Goal: Task Accomplishment & Management: Manage account settings

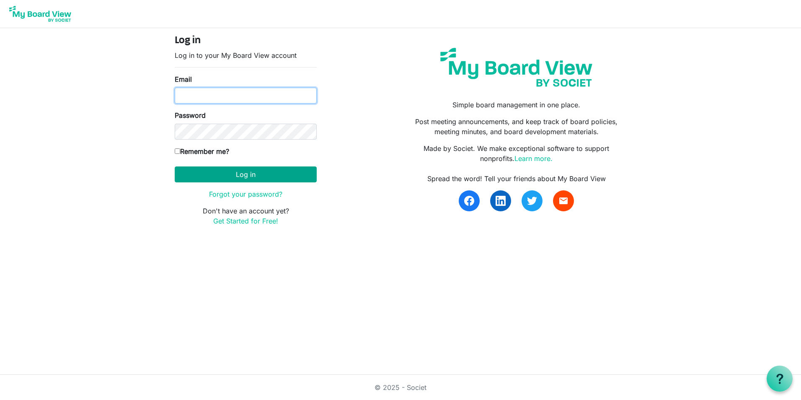
type input "hvandiver@rocklandida.com"
click at [203, 173] on button "Log in" at bounding box center [246, 174] width 142 height 16
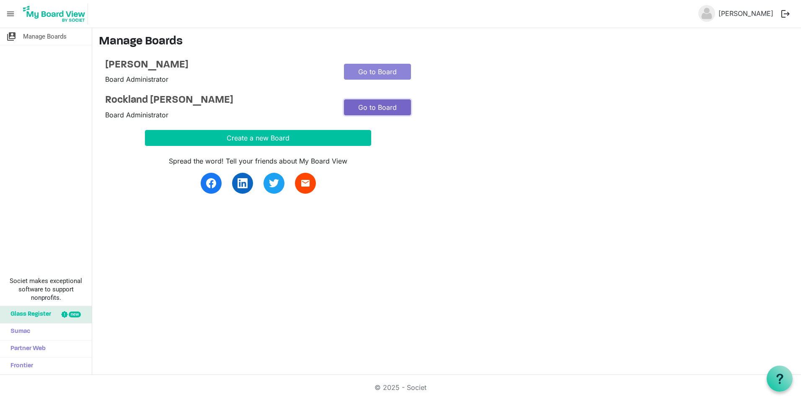
click at [362, 107] on link "Go to Board" at bounding box center [377, 107] width 67 height 16
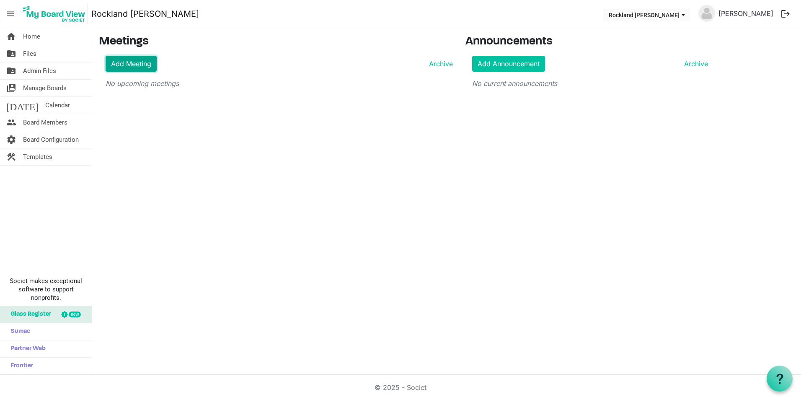
click at [137, 66] on link "Add Meeting" at bounding box center [131, 64] width 51 height 16
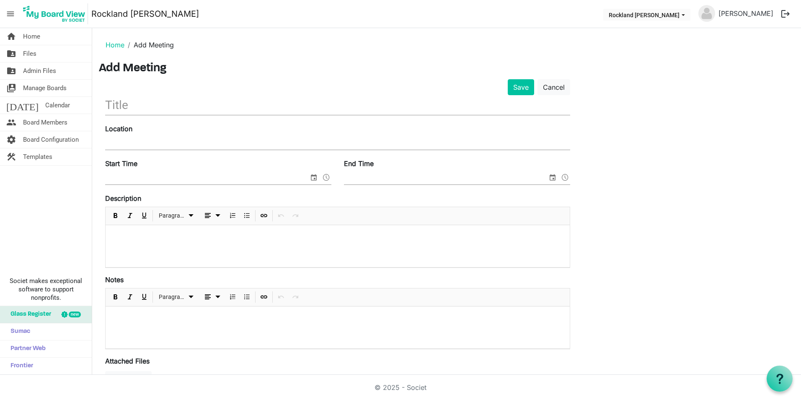
click at [199, 109] on input "text" at bounding box center [337, 105] width 465 height 20
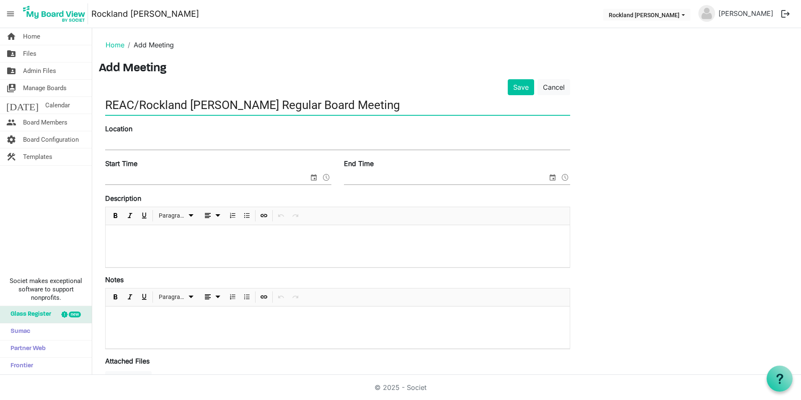
type input "REAC/Rockland [PERSON_NAME] Regular Board Meeting"
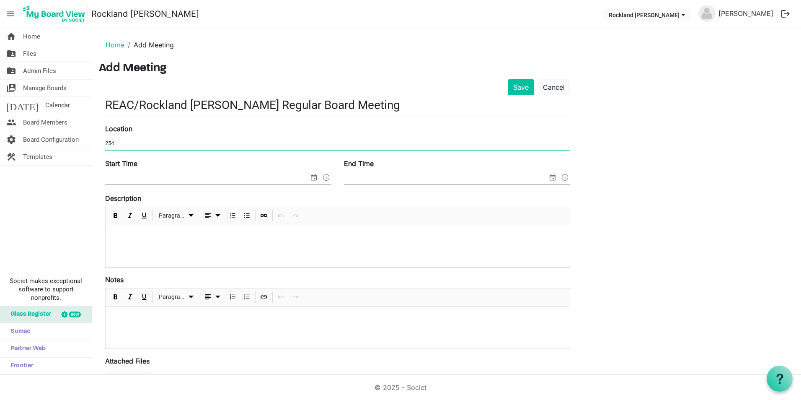
type input "254"
click at [508, 79] on button "Save" at bounding box center [521, 87] width 26 height 16
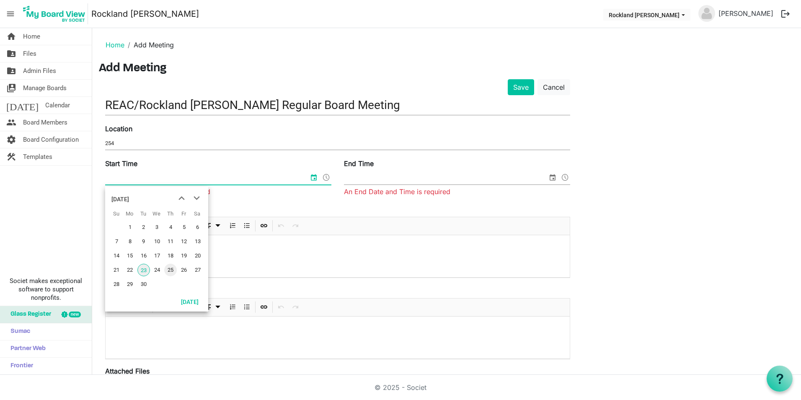
click at [171, 269] on span "25" at bounding box center [170, 270] width 13 height 13
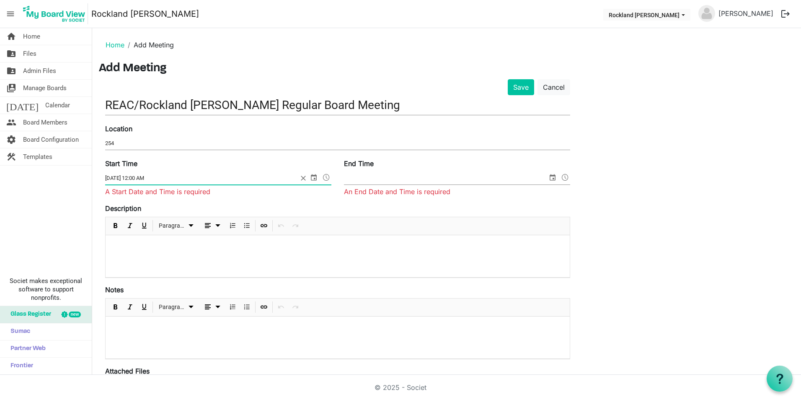
click at [139, 177] on input "9/25/2025 12:00 AM" at bounding box center [201, 178] width 193 height 13
type input "[DATE] 11:00 AM"
click at [395, 177] on input "End Time" at bounding box center [446, 178] width 204 height 13
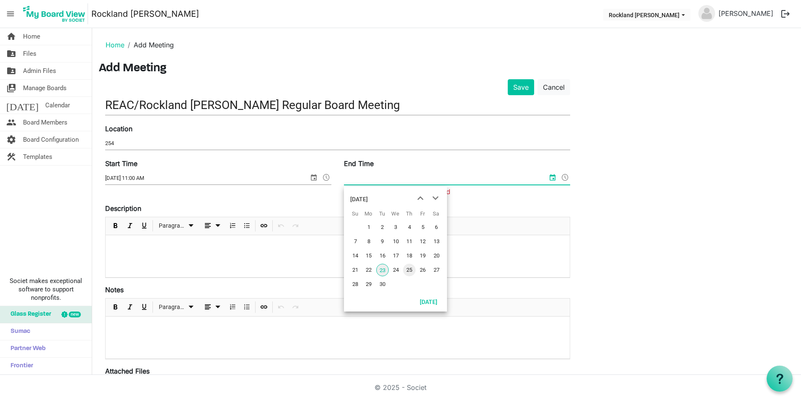
click at [407, 269] on span "25" at bounding box center [409, 270] width 13 height 13
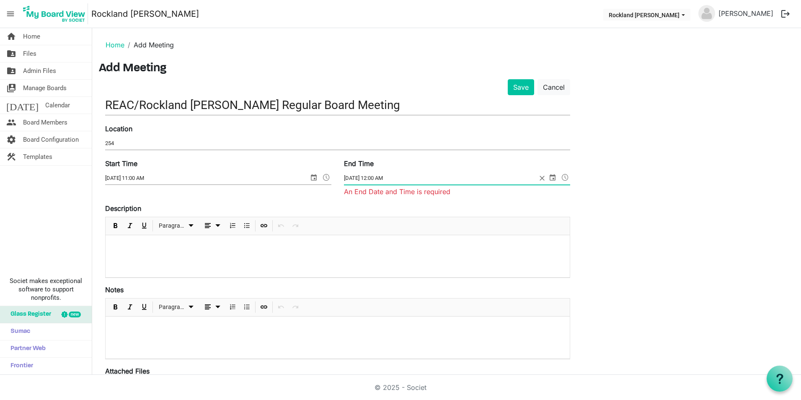
click at [390, 177] on input "9/25/2025 12:00 AM" at bounding box center [440, 178] width 193 height 13
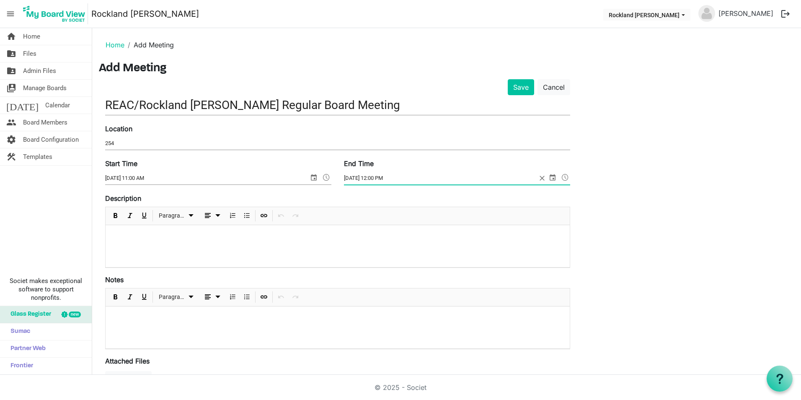
type input "9/25/2025 12:00 PM"
click at [475, 182] on input "9/25/2025 12:00 PM" at bounding box center [440, 178] width 193 height 13
click at [262, 251] on div at bounding box center [338, 246] width 464 height 42
click at [244, 214] on span "Bulleted List" at bounding box center [247, 215] width 10 height 10
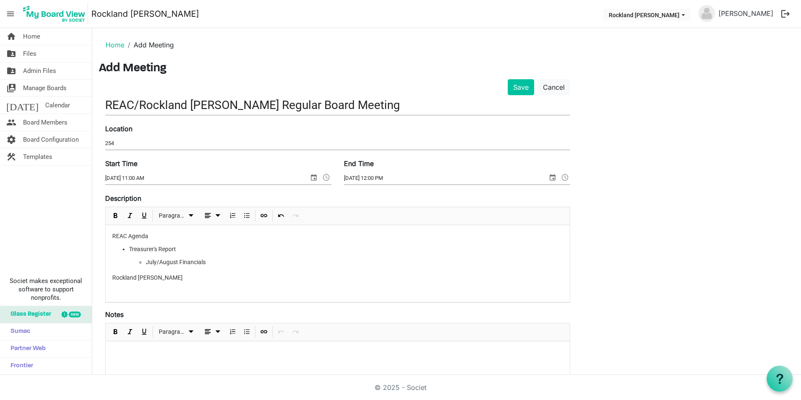
click at [174, 277] on p "Rockland IDA Agenda" at bounding box center [337, 277] width 451 height 9
click at [245, 215] on span "Bulleted List" at bounding box center [247, 215] width 10 height 10
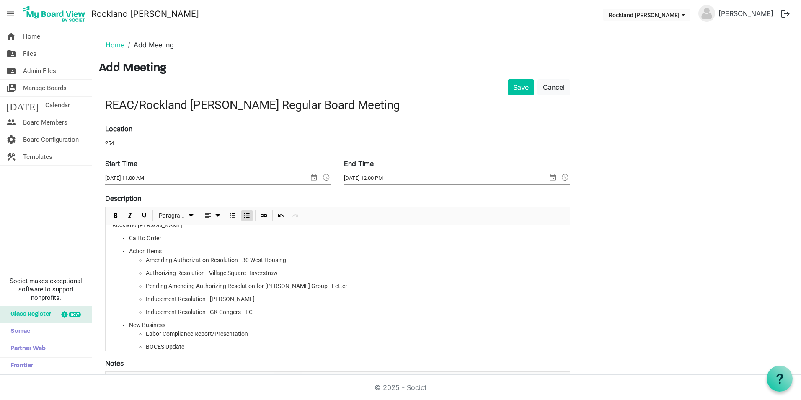
scroll to position [61, 0]
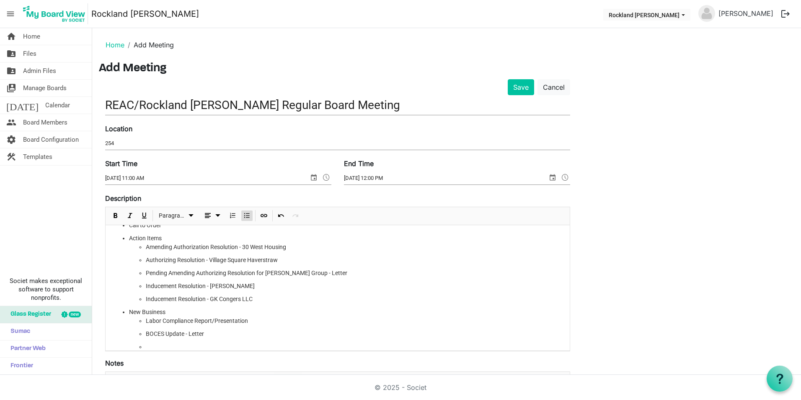
click at [216, 332] on li "BOCES Update - Letter" at bounding box center [354, 333] width 417 height 9
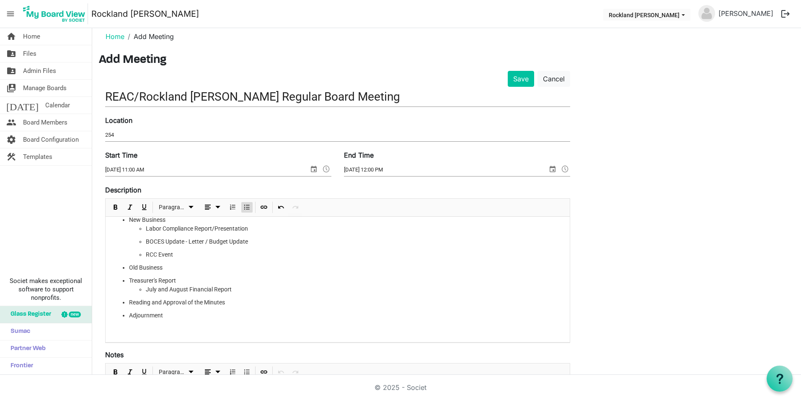
scroll to position [0, 0]
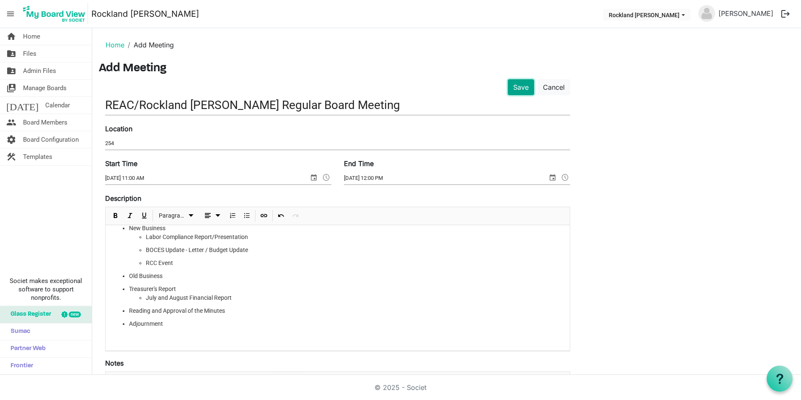
click at [528, 88] on button "Save" at bounding box center [521, 87] width 26 height 16
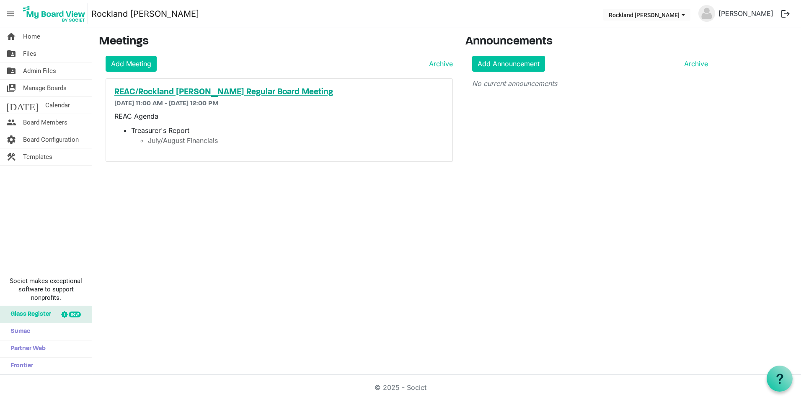
click at [220, 88] on h5 "REAC/Rockland [PERSON_NAME] Regular Board Meeting" at bounding box center [279, 92] width 330 height 10
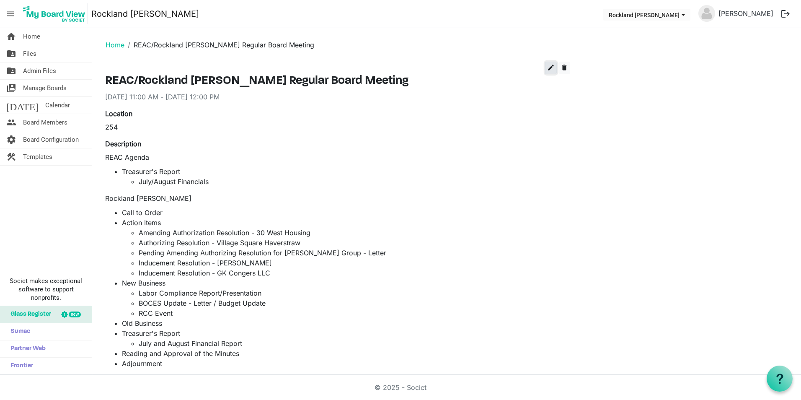
click at [554, 70] on span "edit" at bounding box center [551, 68] width 8 height 8
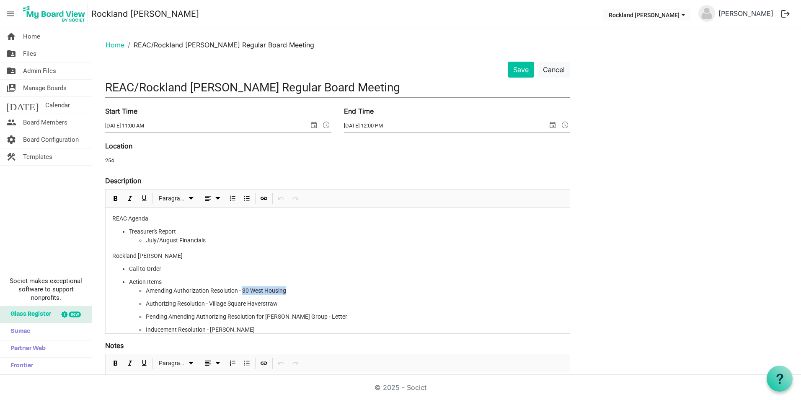
drag, startPoint x: 293, startPoint y: 288, endPoint x: 243, endPoint y: 290, distance: 49.9
click at [243, 290] on li "Amending Authorization Resolution - 30 West Housing" at bounding box center [354, 290] width 417 height 9
click at [267, 199] on span "Insert Link" at bounding box center [264, 198] width 10 height 10
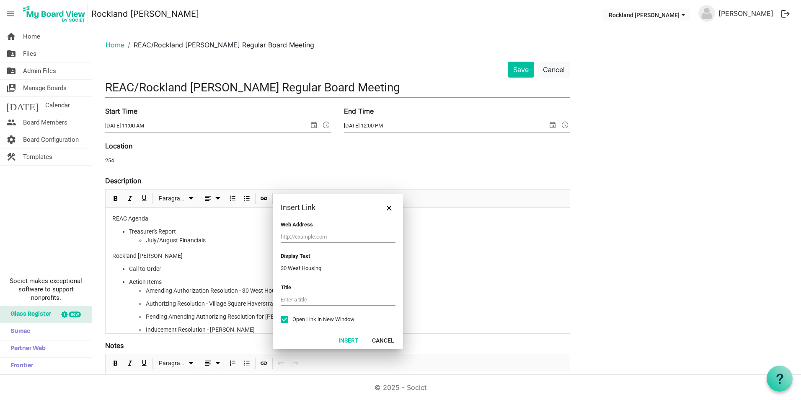
click at [305, 237] on input "text" at bounding box center [338, 237] width 115 height 12
type input "https://rocklandida.com/wp-content/uploads/2025/07/Authorizing-Resolution-for-3…"
click at [355, 340] on button "Insert" at bounding box center [348, 340] width 31 height 12
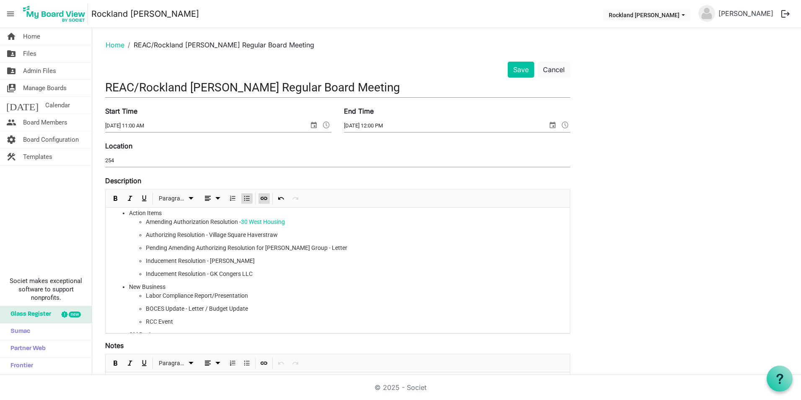
scroll to position [84, 0]
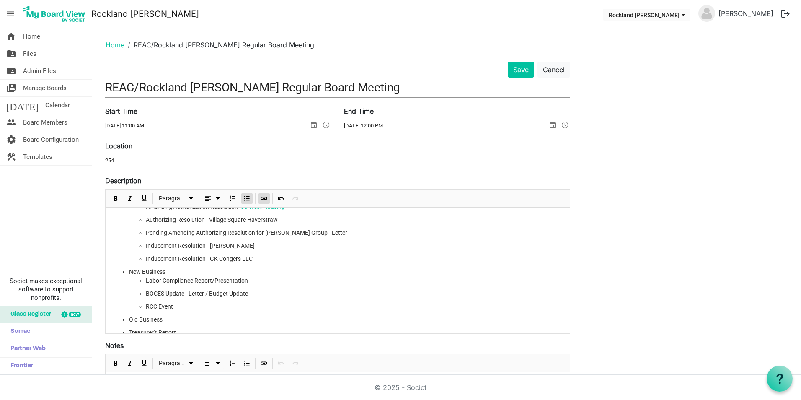
click at [347, 271] on li "New Business Labor Compliance Report/Presentation BOCES Update - Letter / Budge…" at bounding box center [346, 289] width 434 height 44
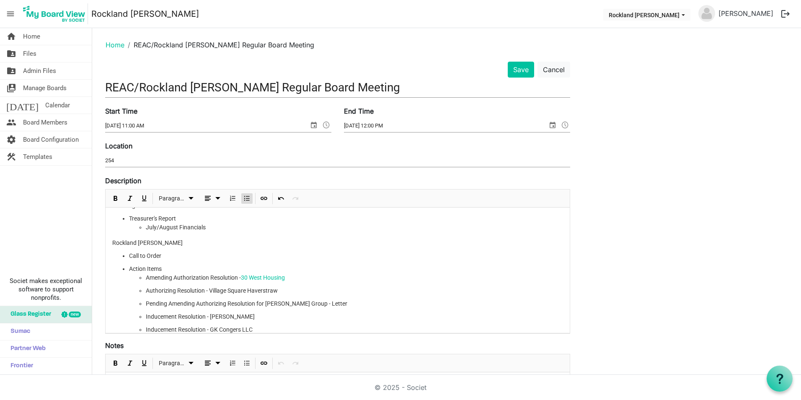
scroll to position [0, 0]
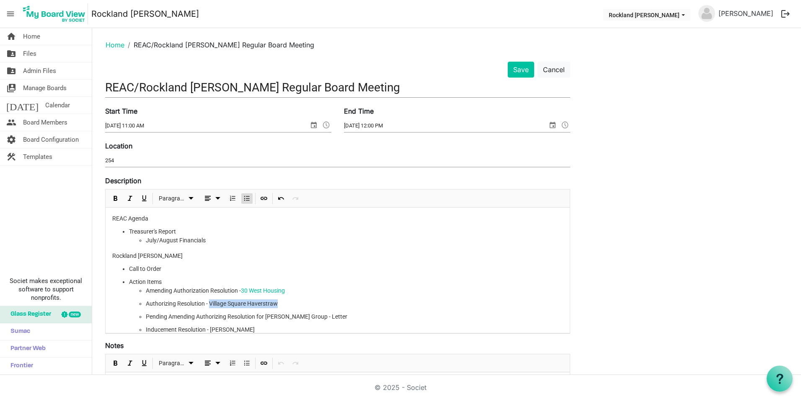
drag, startPoint x: 284, startPoint y: 305, endPoint x: 210, endPoint y: 305, distance: 74.2
click at [210, 305] on li "Authorizing Resolution - Village Square Haverstraw" at bounding box center [354, 303] width 417 height 9
click at [277, 202] on span "Undo" at bounding box center [281, 198] width 10 height 10
drag, startPoint x: 282, startPoint y: 307, endPoint x: 210, endPoint y: 301, distance: 72.7
click at [210, 301] on li "Authorizing Resolution - Village Square Haverstraw" at bounding box center [354, 303] width 417 height 9
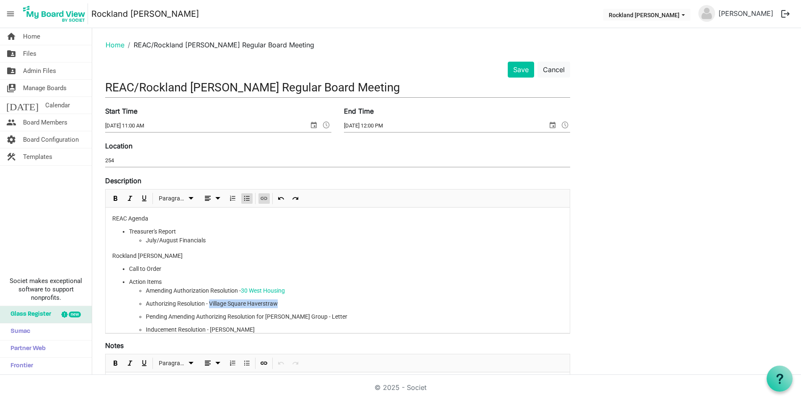
click at [263, 197] on span "Insert Link" at bounding box center [264, 198] width 10 height 10
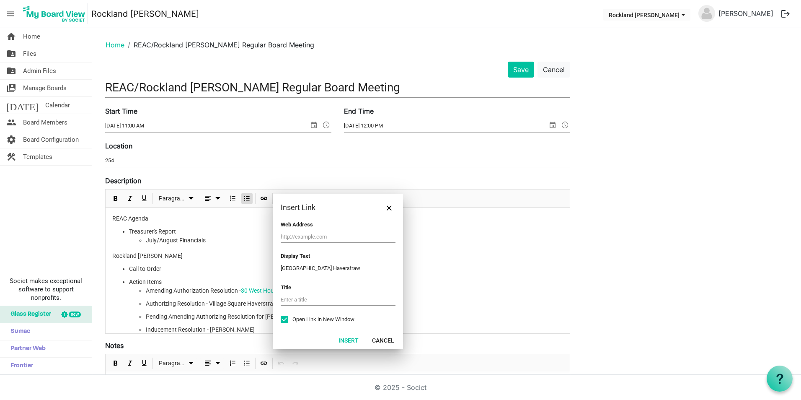
click at [293, 235] on input "text" at bounding box center [338, 237] width 115 height 12
type input "https://rocklandida.com/wp-content/uploads/2025/07/Authorizing-Resolution-for-V…"
click at [356, 339] on button "Insert" at bounding box center [348, 340] width 31 height 12
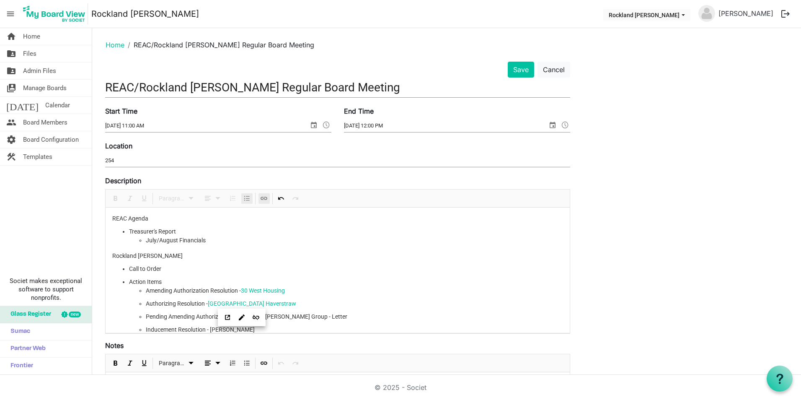
click at [326, 330] on li "Inducement Resolution - Yossi Woodworx" at bounding box center [354, 329] width 417 height 9
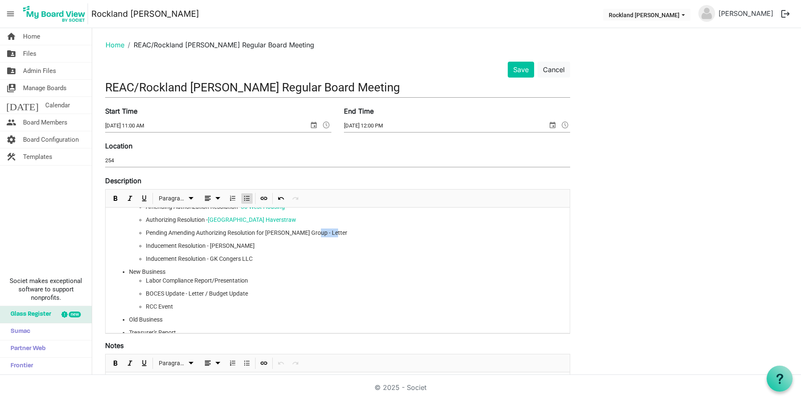
drag, startPoint x: 338, startPoint y: 231, endPoint x: 311, endPoint y: 232, distance: 26.4
click at [311, 232] on li "Pending Amending Authorizing Resolution for Schreiner Group - Letter" at bounding box center [354, 232] width 417 height 9
click at [262, 199] on span "Insert Link" at bounding box center [264, 198] width 10 height 10
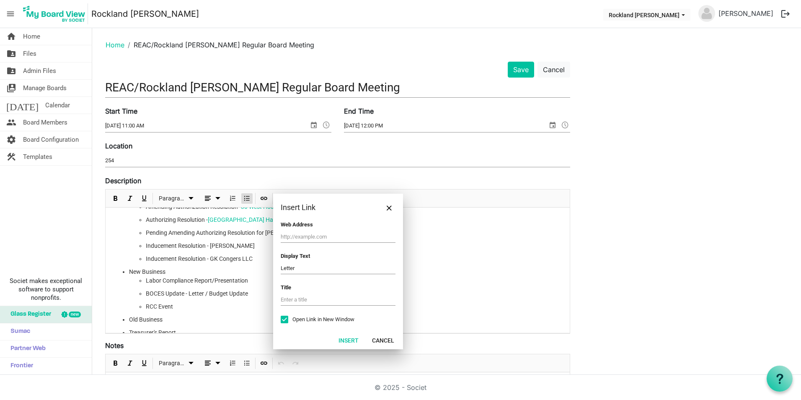
click at [294, 235] on input "text" at bounding box center [338, 237] width 115 height 12
type input "https://rocklandida.com/wp-content/uploads/2025/09/Schreiner-Letter-Amendment-t…"
click at [347, 338] on button "Insert" at bounding box center [348, 340] width 31 height 12
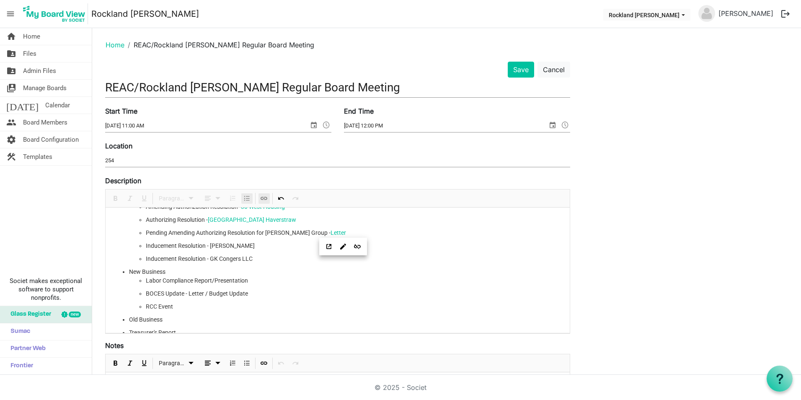
click at [311, 295] on li "BOCES Update - Letter / Budget Update" at bounding box center [354, 293] width 417 height 9
click at [206, 247] on li "Inducement Resolution - Yossi Woodworx" at bounding box center [354, 245] width 417 height 9
drag, startPoint x: 206, startPoint y: 247, endPoint x: 142, endPoint y: 244, distance: 64.2
click at [142, 244] on ul "Amending Authorization Resolution - 30 West Housing Authorizing Resolution - Vi…" at bounding box center [346, 232] width 434 height 61
click at [262, 200] on span "Insert Link" at bounding box center [264, 198] width 10 height 10
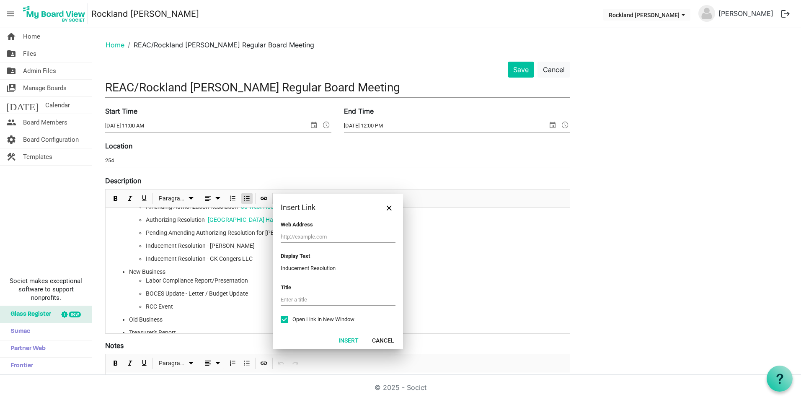
click at [293, 234] on input "text" at bounding box center [338, 237] width 115 height 12
type input "https://rocklandida.com/wp-content/uploads/2025/09/Inducement-Resolution-Yossi-…"
click at [354, 339] on button "Insert" at bounding box center [348, 340] width 31 height 12
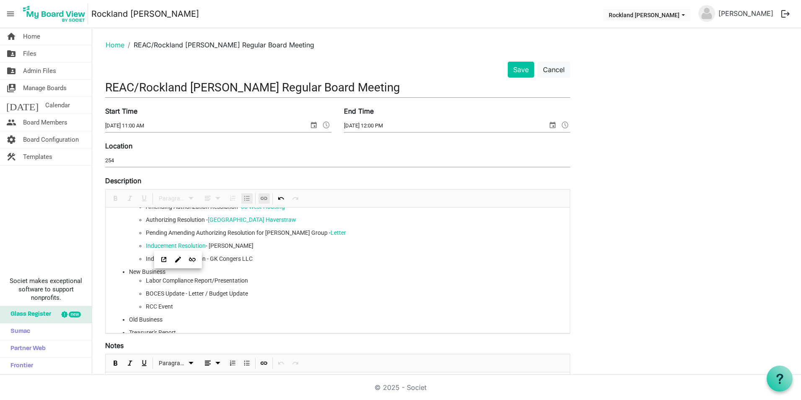
click at [307, 288] on ul "Labor Compliance Report/Presentation BOCES Update - Letter / Budget Update ﻿﻿RC…" at bounding box center [346, 293] width 434 height 35
click at [271, 246] on li "Inducement Resolution - Yossi Woodworx" at bounding box center [354, 245] width 417 height 9
click at [264, 260] on li "Inducement Resolution - GK Congers LLC" at bounding box center [354, 258] width 417 height 9
drag, startPoint x: 287, startPoint y: 247, endPoint x: 259, endPoint y: 248, distance: 28.1
click at [259, 248] on li "Inducement Resolution - Yossi Woodworx - Application" at bounding box center [354, 245] width 417 height 9
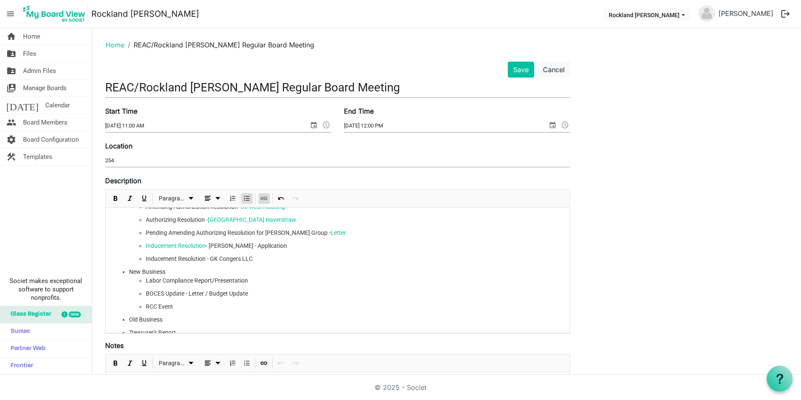
click at [261, 197] on span "Insert Link" at bounding box center [264, 198] width 10 height 10
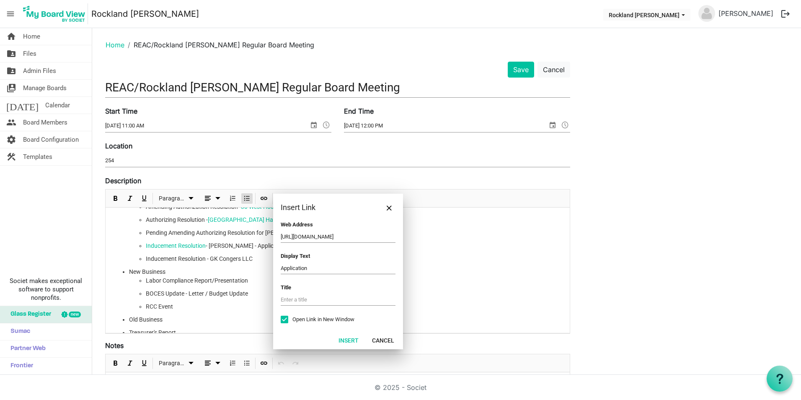
scroll to position [0, 167]
type input "https://rocklandida.com/wp-content/uploads/2025/09/1.-Final-Yossi_s-Woodworx-In…"
click at [353, 343] on button "Insert" at bounding box center [348, 340] width 31 height 12
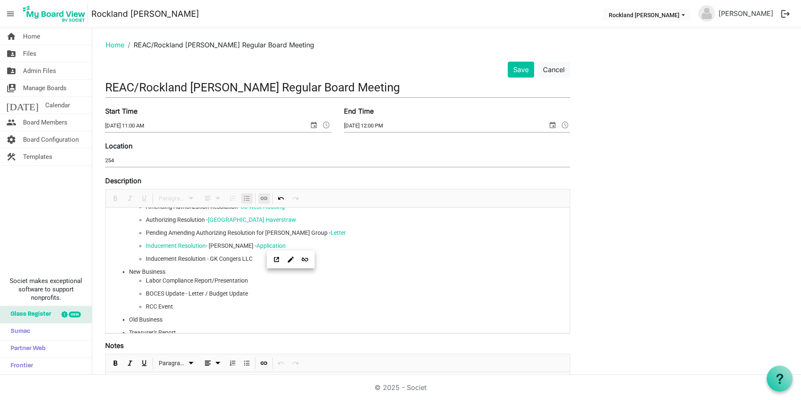
click at [344, 311] on ul "Call to Order Action Items Amending Authorization Resolution - 30 West Housing …" at bounding box center [337, 276] width 451 height 191
click at [266, 260] on li "Inducement Resolution - GK Congers LLC" at bounding box center [354, 258] width 417 height 9
drag, startPoint x: 288, startPoint y: 261, endPoint x: 257, endPoint y: 263, distance: 31.0
click at [257, 263] on li "Inducement Resolution - GK Congers LLC -Application" at bounding box center [354, 258] width 417 height 9
click at [264, 199] on span "Insert Link" at bounding box center [264, 198] width 10 height 10
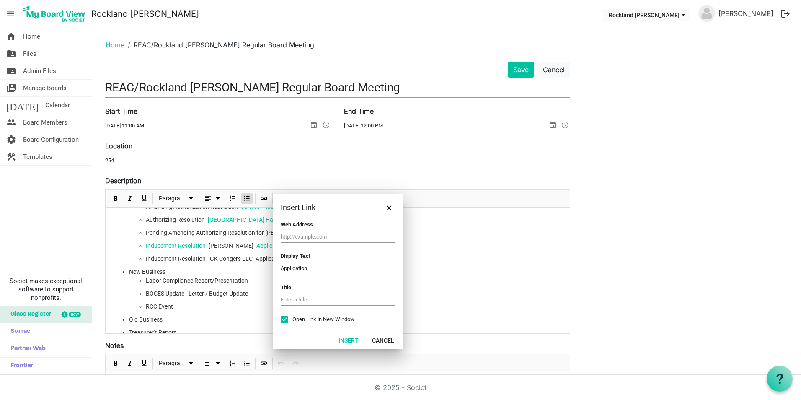
click at [310, 230] on div "Web Address" at bounding box center [338, 226] width 115 height 10
click at [308, 235] on input "text" at bounding box center [338, 237] width 115 height 12
paste input "https://rocklandida.com/wp-content/uploads/2025/09/GK-Congers-LLC-Application-9…"
type input "https://rocklandida.com/wp-content/uploads/2025/09/GK-Congers-LLC-Application-9…"
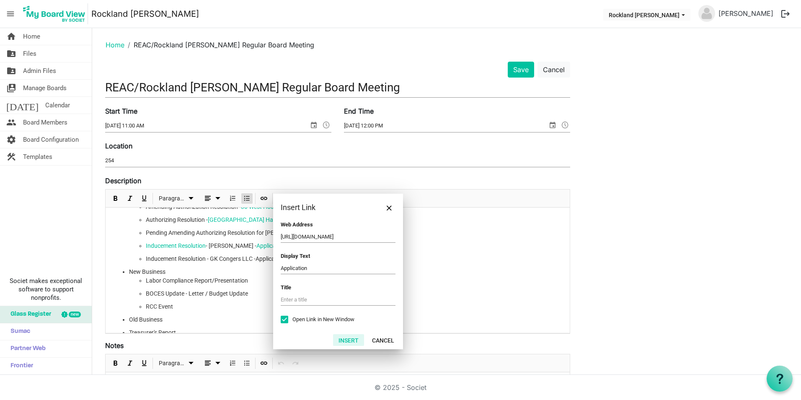
scroll to position [0, 0]
click at [357, 336] on button "Insert" at bounding box center [348, 340] width 31 height 12
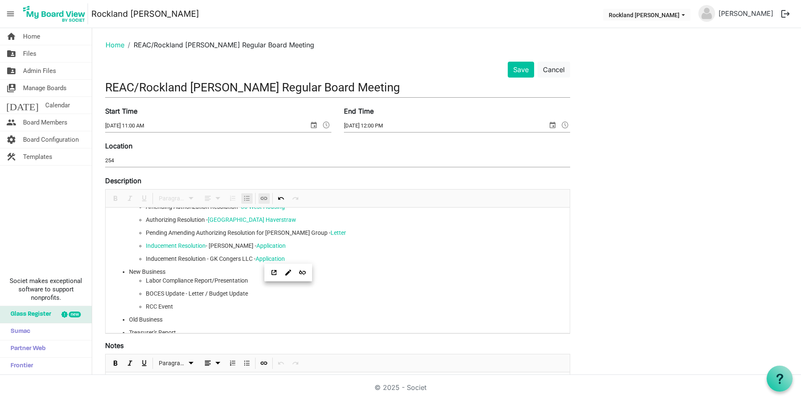
click at [673, 303] on div "Save Cancel REAC/Rockland IDA Regular Board Meeting Start Time 9/25/2025 11:00 …" at bounding box center [447, 339] width 696 height 554
click at [521, 72] on button "Save" at bounding box center [521, 70] width 26 height 16
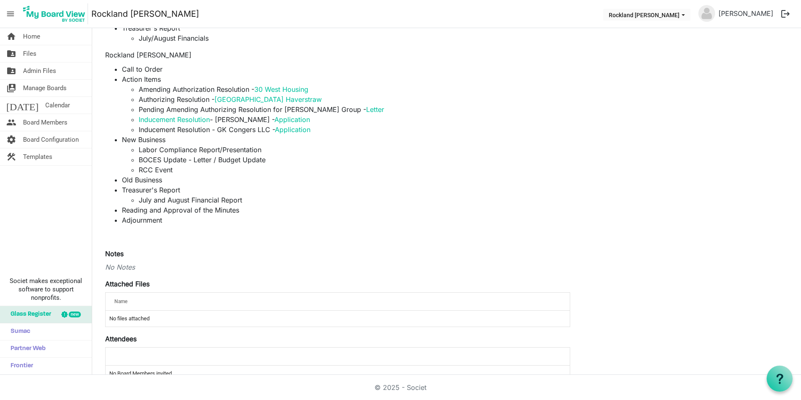
scroll to position [184, 0]
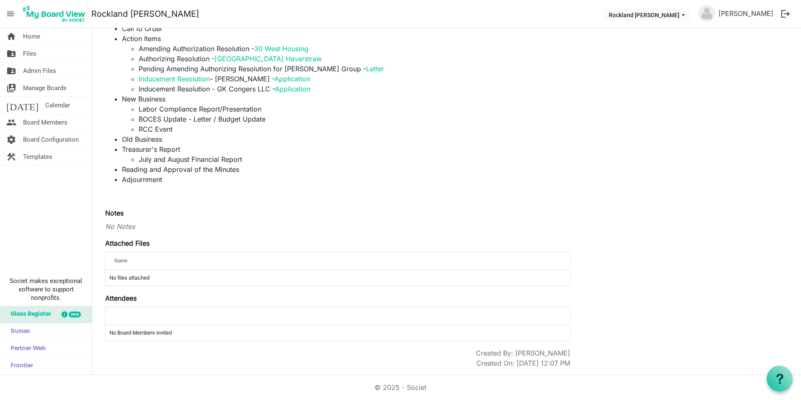
click at [297, 162] on li "July and August Financial Report" at bounding box center [355, 159] width 432 height 10
click at [370, 225] on div "No Notes" at bounding box center [337, 226] width 465 height 10
click at [367, 219] on div "Notes No Notes" at bounding box center [337, 219] width 465 height 23
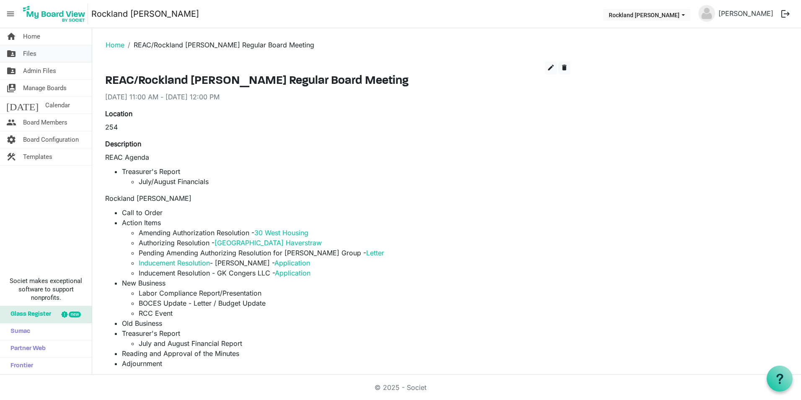
click at [34, 57] on span "Files" at bounding box center [29, 53] width 13 height 17
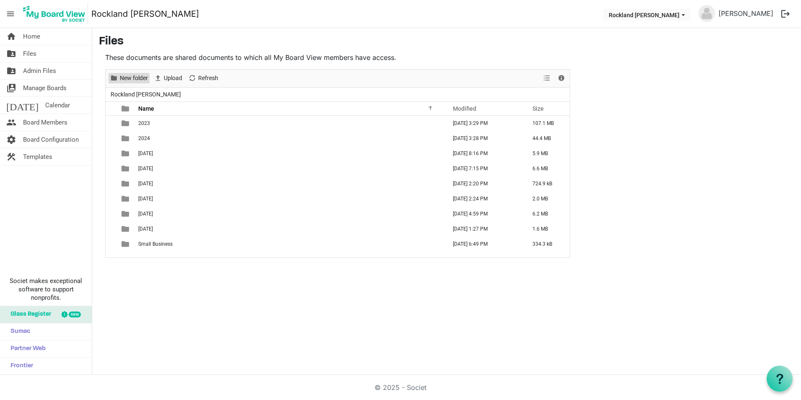
click at [141, 78] on span "New folder" at bounding box center [134, 78] width 30 height 10
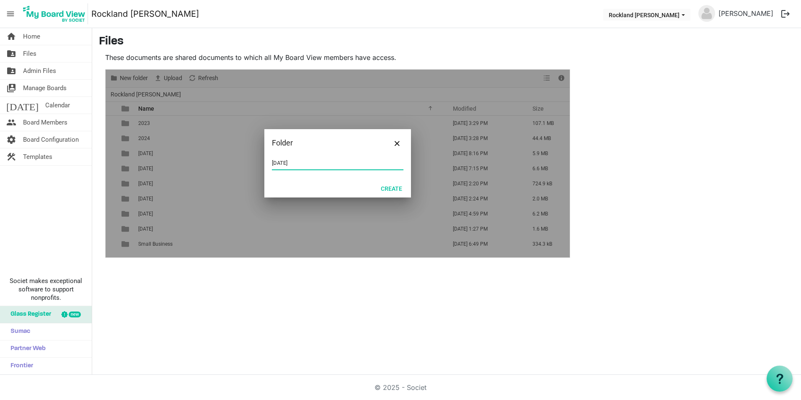
type input "September 2025"
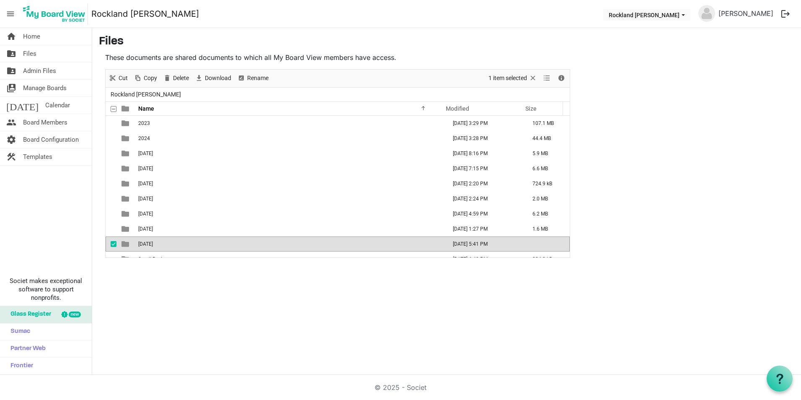
click at [194, 248] on td "September 2025" at bounding box center [290, 243] width 308 height 15
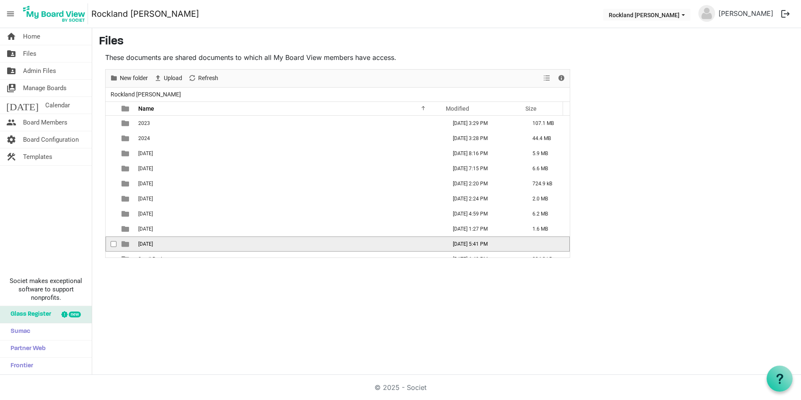
click at [194, 248] on td "September 2025" at bounding box center [290, 243] width 308 height 15
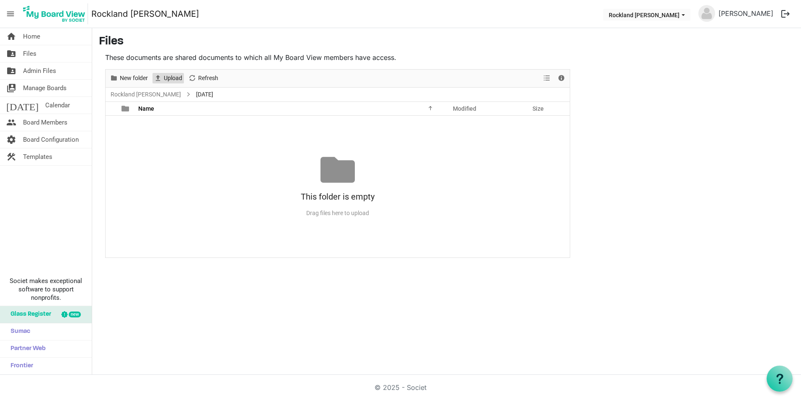
click at [178, 77] on span "Upload" at bounding box center [173, 78] width 20 height 10
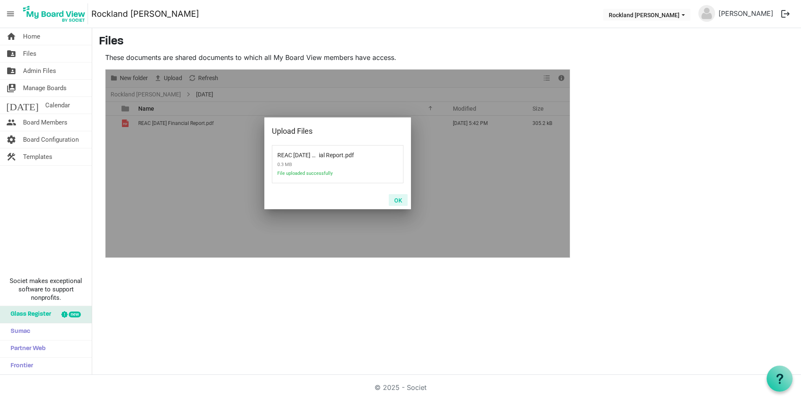
click at [392, 202] on button "OK" at bounding box center [398, 200] width 19 height 12
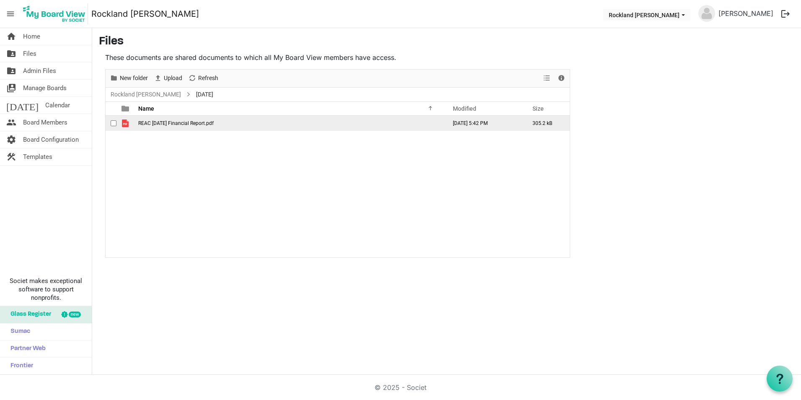
click at [163, 123] on span "REAC August 2025 Financial Report.pdf" at bounding box center [175, 123] width 75 height 6
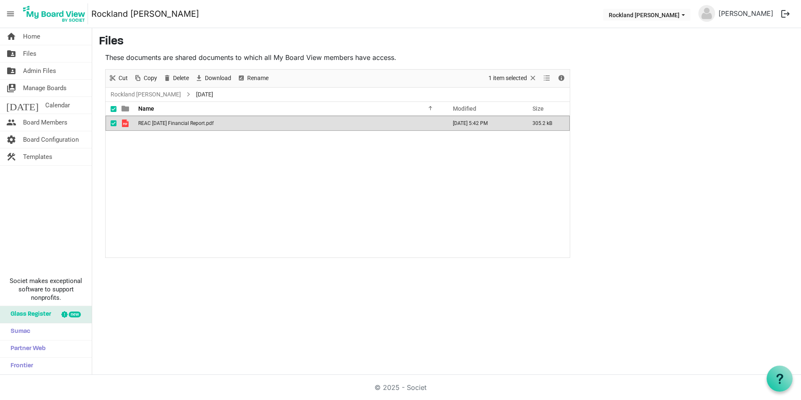
click at [420, 120] on td "REAC [DATE] Financial Report.pdf" at bounding box center [290, 123] width 308 height 15
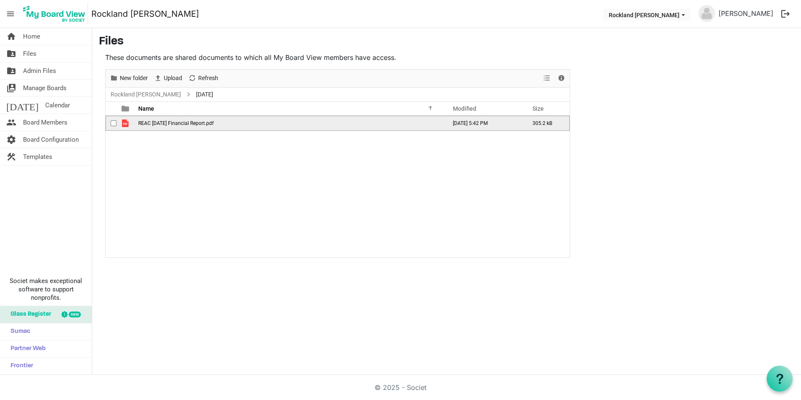
click at [420, 120] on td "REAC [DATE] Financial Report.pdf" at bounding box center [290, 123] width 308 height 15
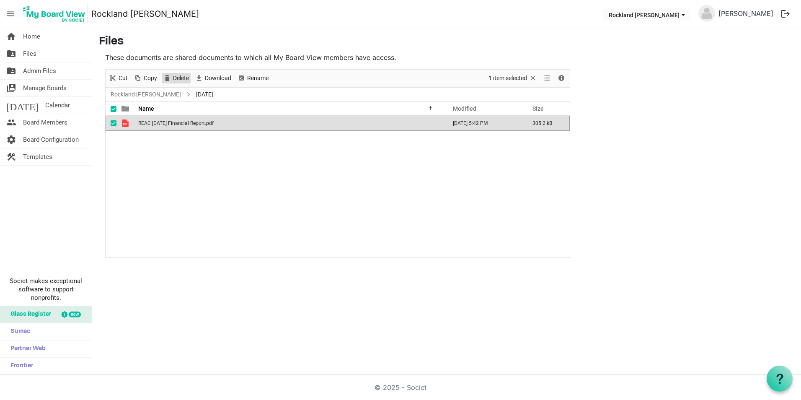
click at [178, 74] on span "Delete" at bounding box center [181, 78] width 18 height 10
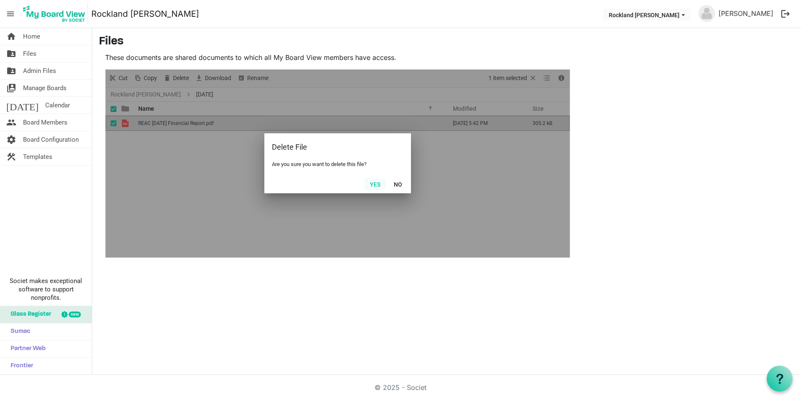
click at [375, 185] on button "Yes" at bounding box center [375, 184] width 21 height 12
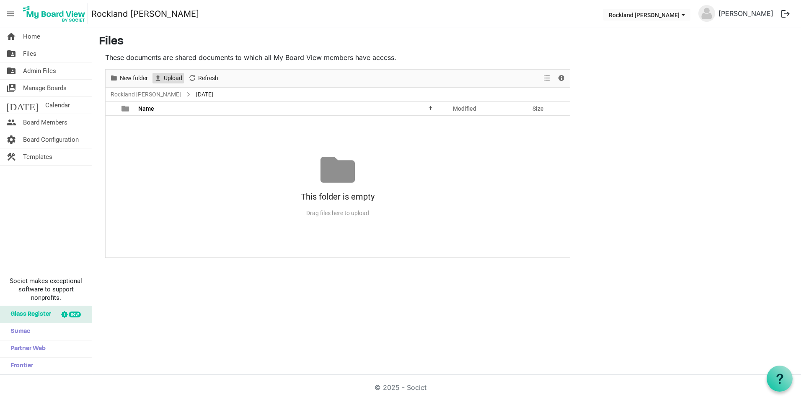
click at [178, 81] on span "Upload" at bounding box center [173, 78] width 20 height 10
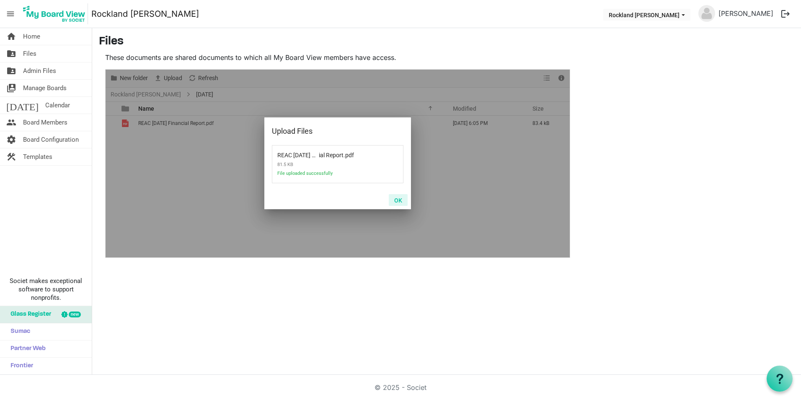
click at [401, 198] on button "OK" at bounding box center [398, 200] width 19 height 12
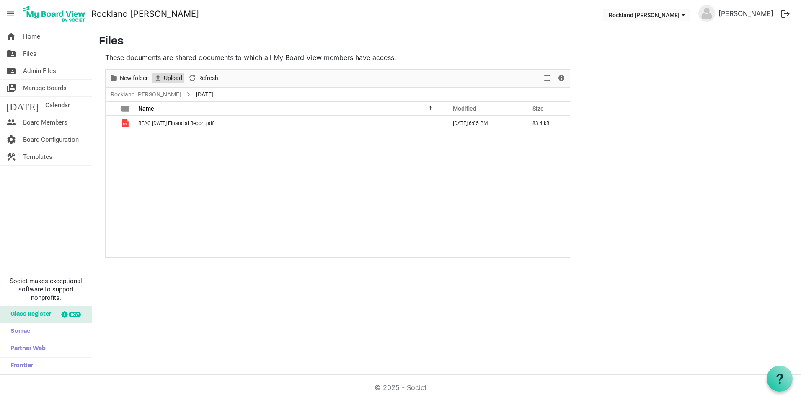
click at [178, 78] on span "Upload" at bounding box center [173, 78] width 20 height 10
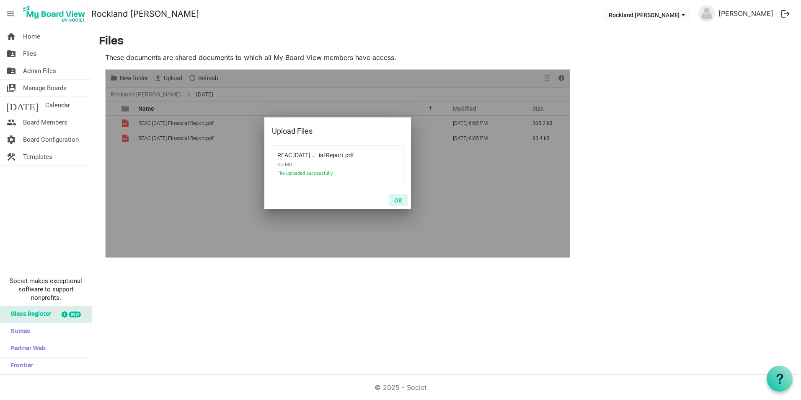
click at [400, 199] on button "OK" at bounding box center [398, 200] width 19 height 12
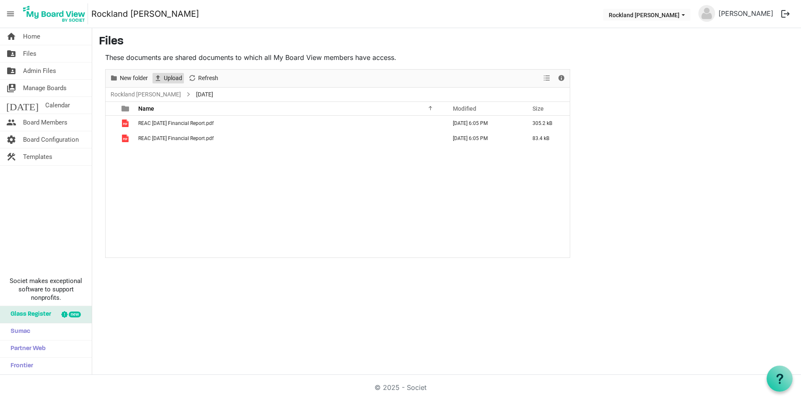
click at [178, 78] on span "Upload" at bounding box center [173, 78] width 20 height 10
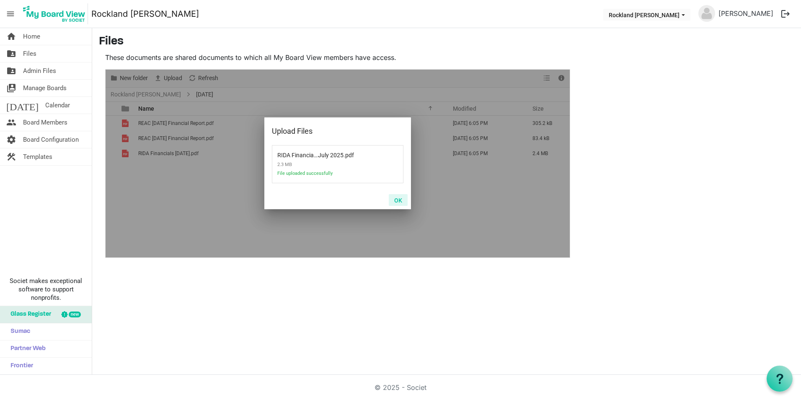
click at [394, 202] on button "OK" at bounding box center [398, 200] width 19 height 12
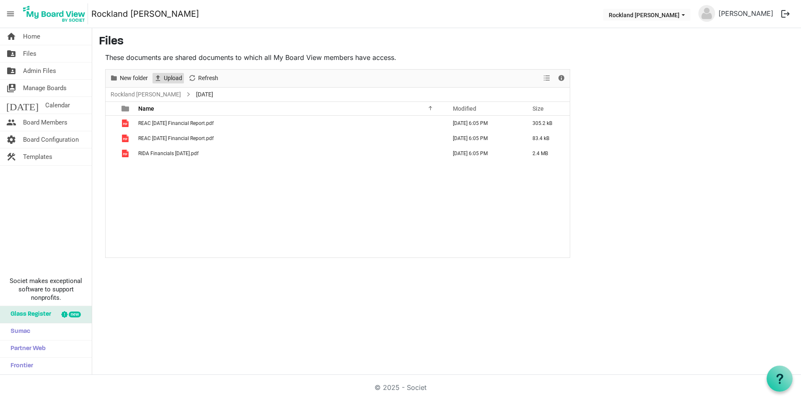
click at [168, 78] on span "Upload" at bounding box center [173, 78] width 20 height 10
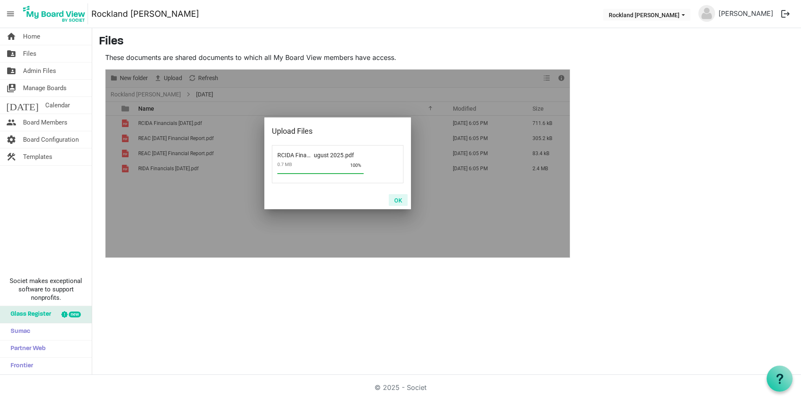
click at [398, 199] on button "OK" at bounding box center [398, 200] width 19 height 12
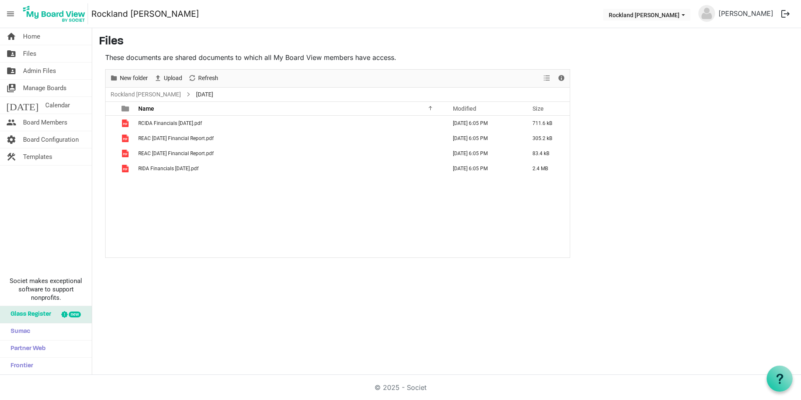
click at [247, 270] on div "home Home folder_shared Files folder_shared Admin Files switch_account Manage B…" at bounding box center [400, 201] width 801 height 347
click at [40, 39] on link "home Home" at bounding box center [46, 36] width 92 height 17
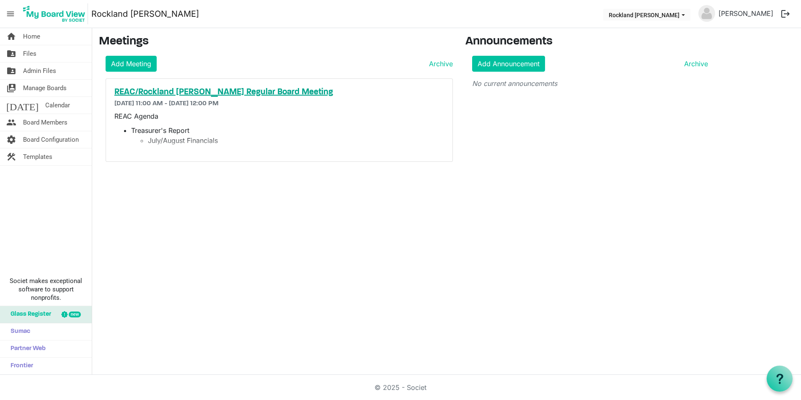
click at [260, 94] on h5 "REAC/Rockland [PERSON_NAME] Regular Board Meeting" at bounding box center [279, 92] width 330 height 10
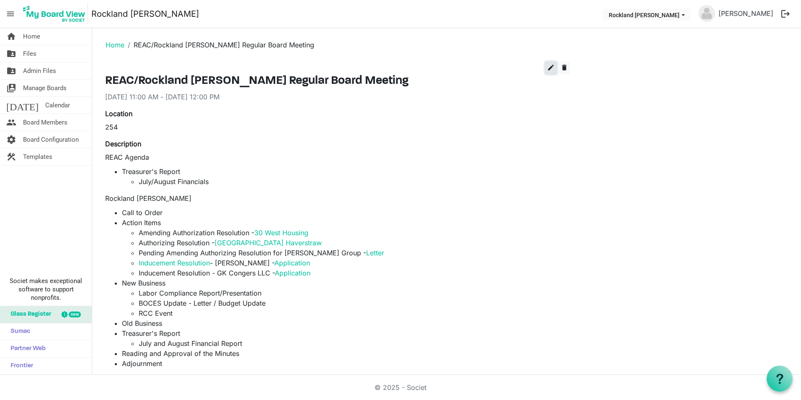
click at [550, 67] on span "edit" at bounding box center [551, 68] width 8 height 8
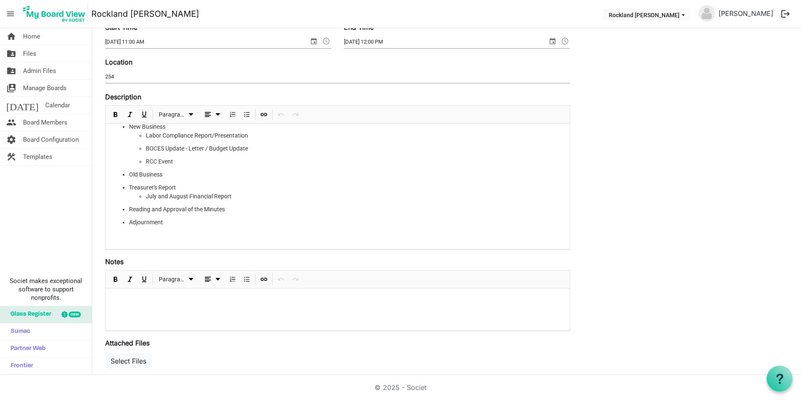
scroll to position [168, 0]
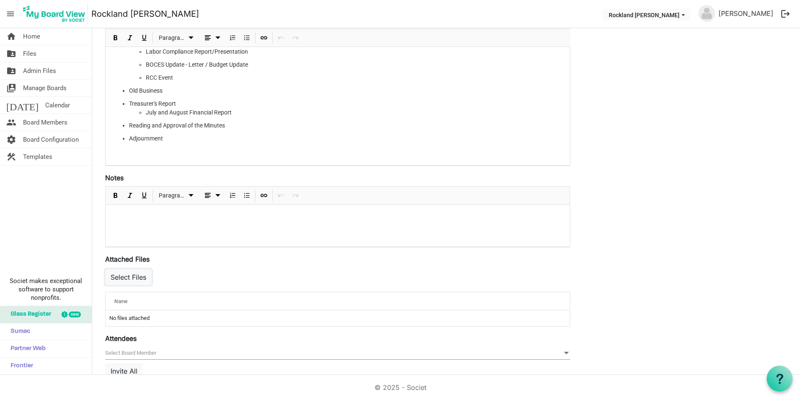
click at [136, 272] on button "Select Files" at bounding box center [128, 277] width 47 height 16
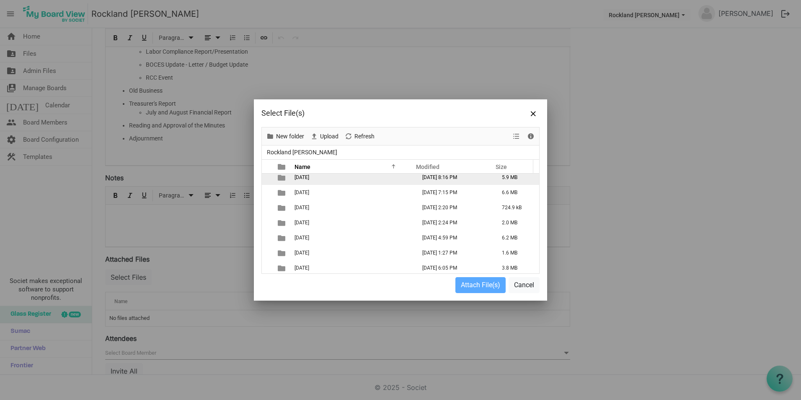
scroll to position [51, 0]
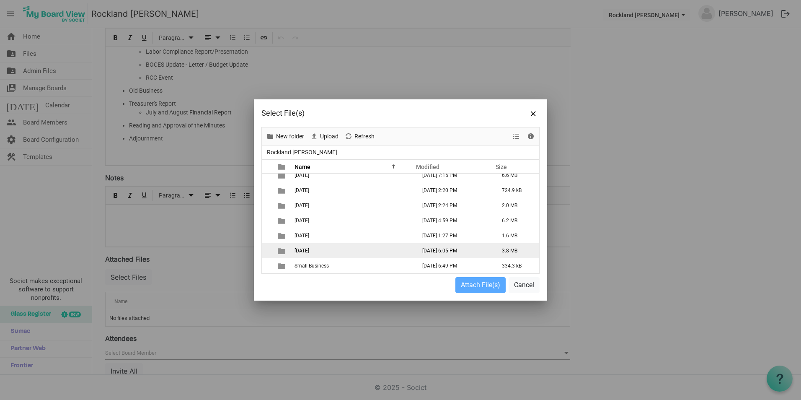
click at [309, 250] on span "[DATE]" at bounding box center [302, 251] width 15 height 6
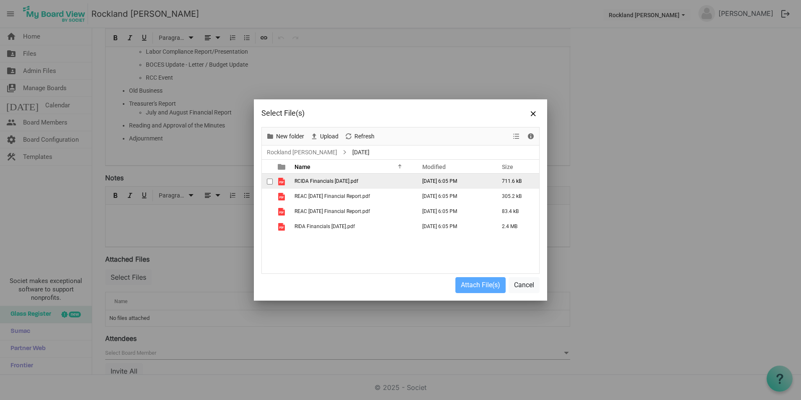
click at [269, 180] on span "checkbox" at bounding box center [270, 181] width 6 height 6
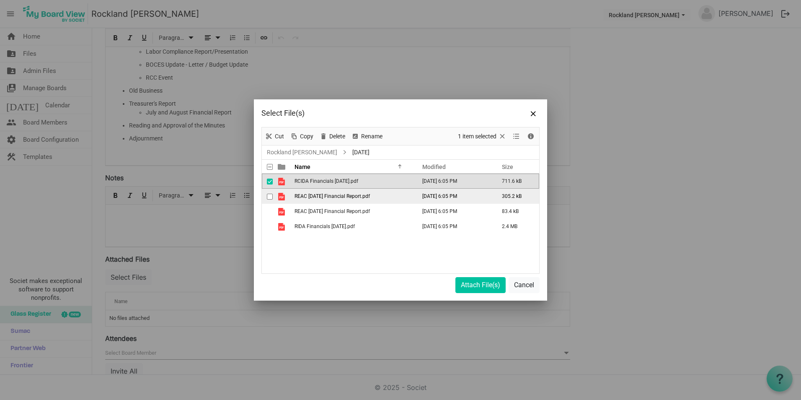
click at [268, 192] on div "checkbox" at bounding box center [272, 196] width 10 height 8
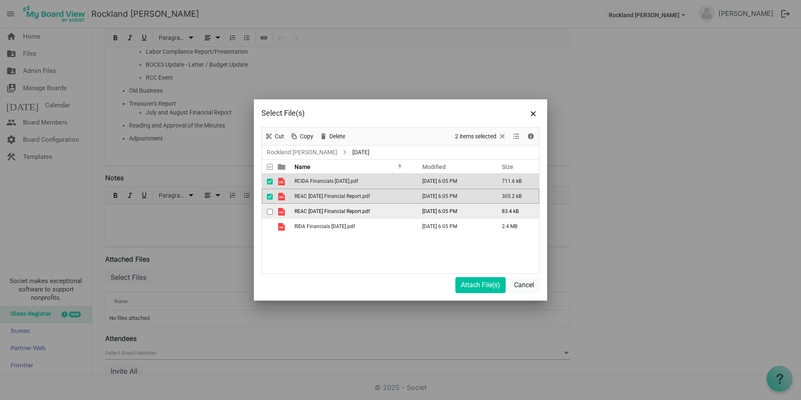
click at [268, 207] on td "checkbox" at bounding box center [267, 211] width 11 height 15
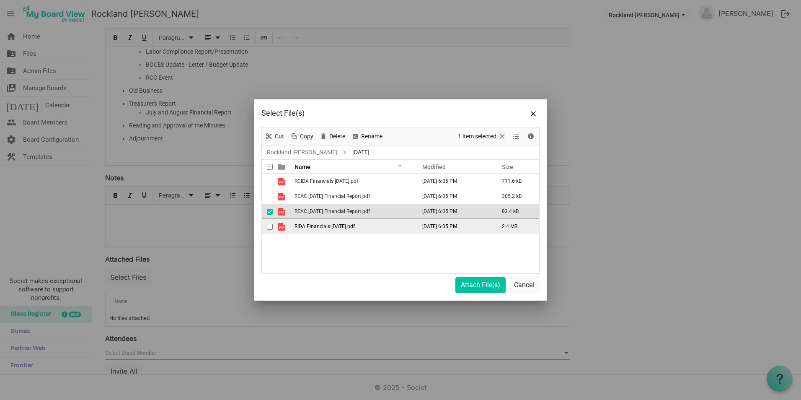
click at [270, 222] on div "checkbox" at bounding box center [272, 226] width 10 height 8
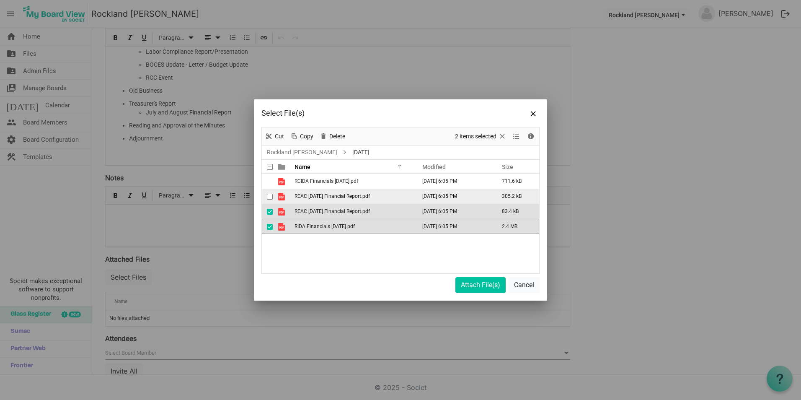
click at [272, 199] on span "checkbox" at bounding box center [270, 197] width 6 height 6
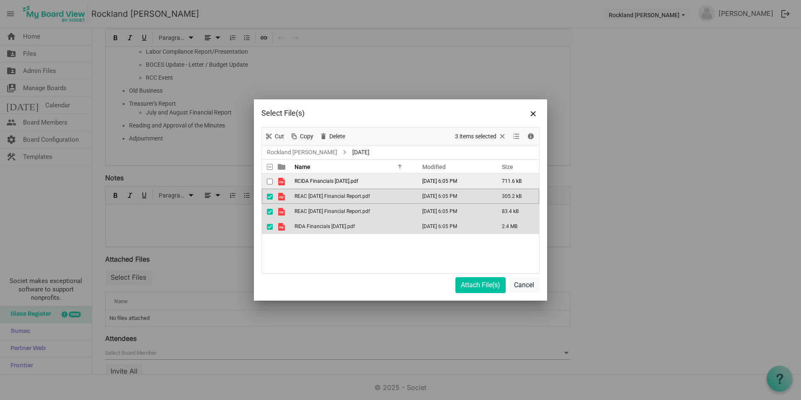
click at [272, 179] on span "checkbox" at bounding box center [270, 181] width 6 height 6
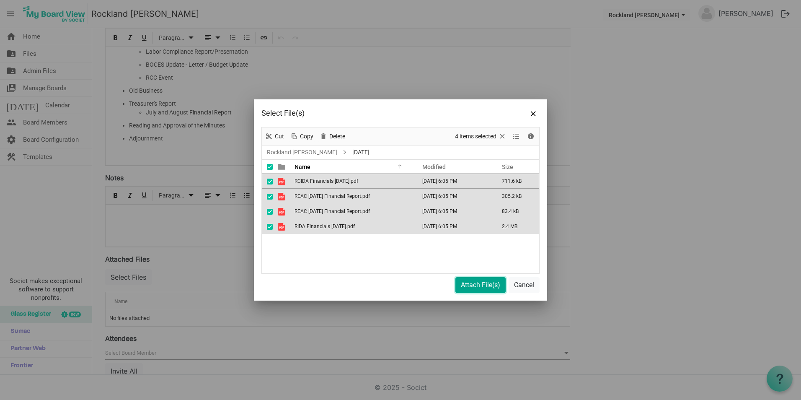
click at [479, 287] on button "Attach File(s)" at bounding box center [480, 285] width 50 height 16
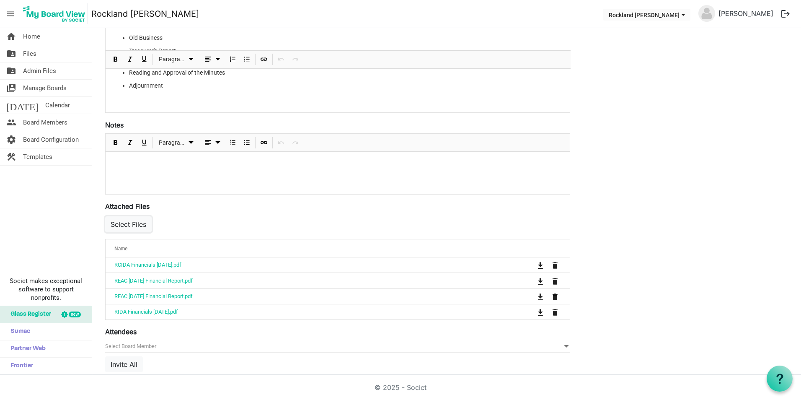
scroll to position [251, 0]
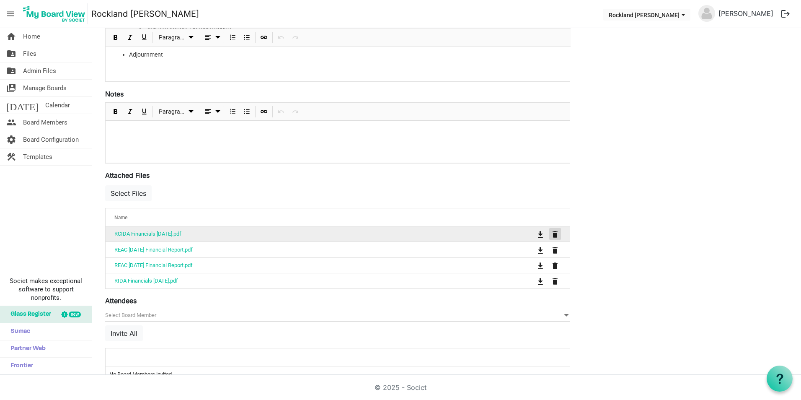
click at [553, 235] on span "is Command column column header" at bounding box center [555, 234] width 5 height 7
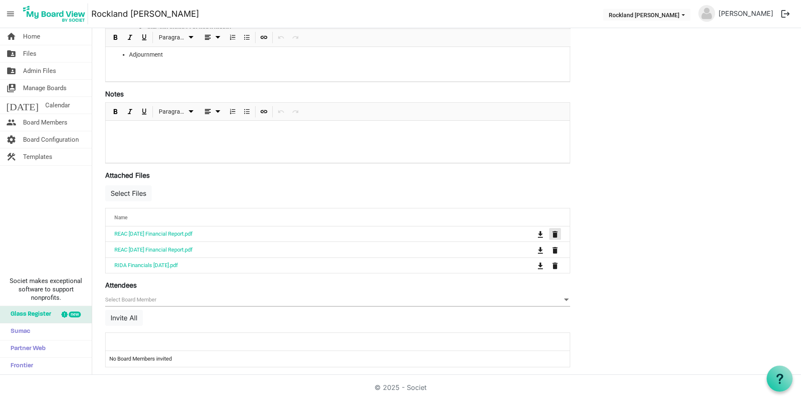
click at [553, 235] on span "is Command column column header" at bounding box center [555, 234] width 5 height 7
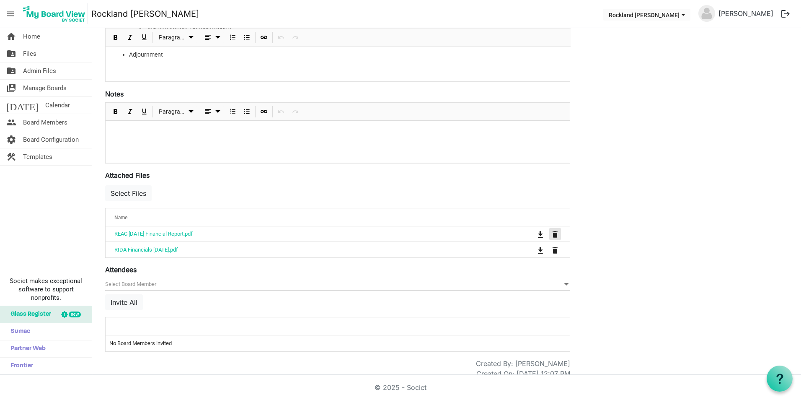
click at [553, 235] on span "is Command column column header" at bounding box center [555, 234] width 5 height 7
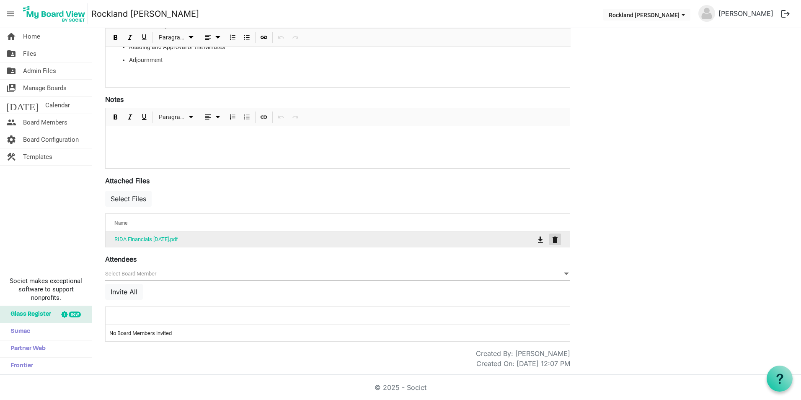
click at [556, 240] on span "is Command column column header" at bounding box center [555, 239] width 5 height 7
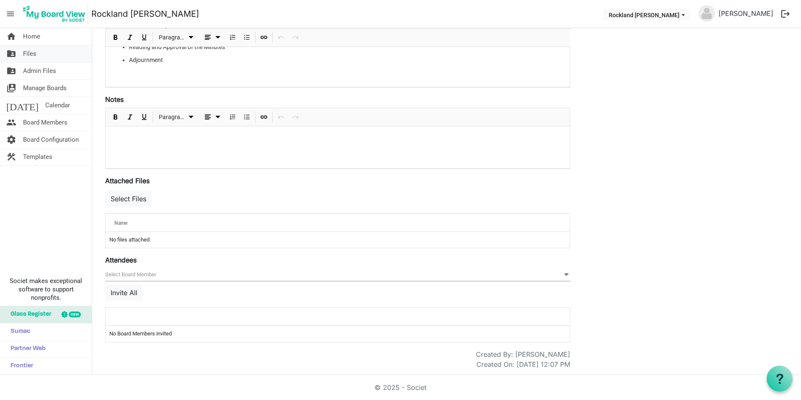
click at [47, 54] on link "folder_shared Files" at bounding box center [46, 53] width 92 height 17
click at [122, 195] on button "Select Files" at bounding box center [128, 199] width 47 height 16
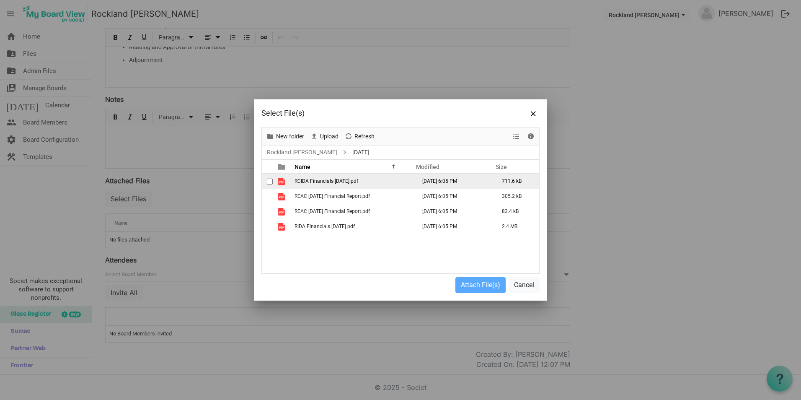
click at [269, 178] on span "checkbox" at bounding box center [270, 181] width 6 height 6
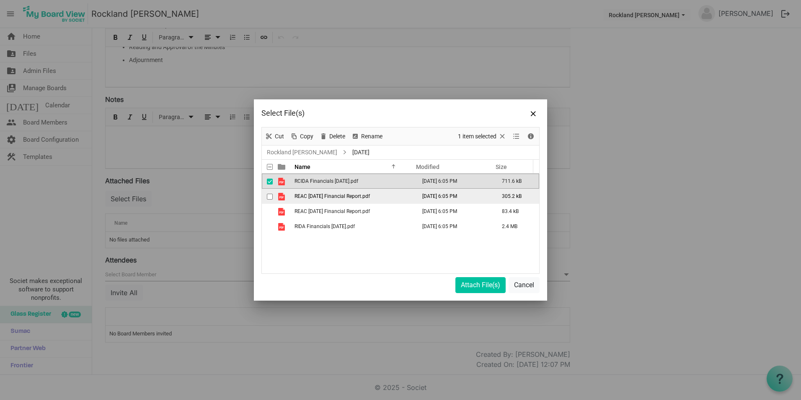
click at [269, 194] on span "checkbox" at bounding box center [270, 197] width 6 height 6
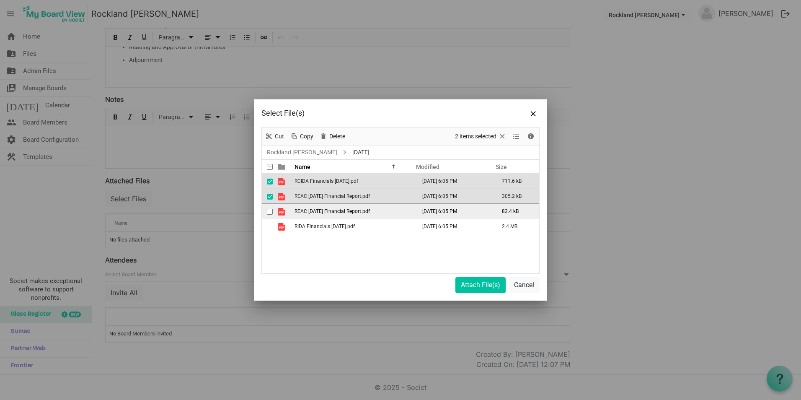
click at [270, 212] on span "checkbox" at bounding box center [270, 212] width 6 height 6
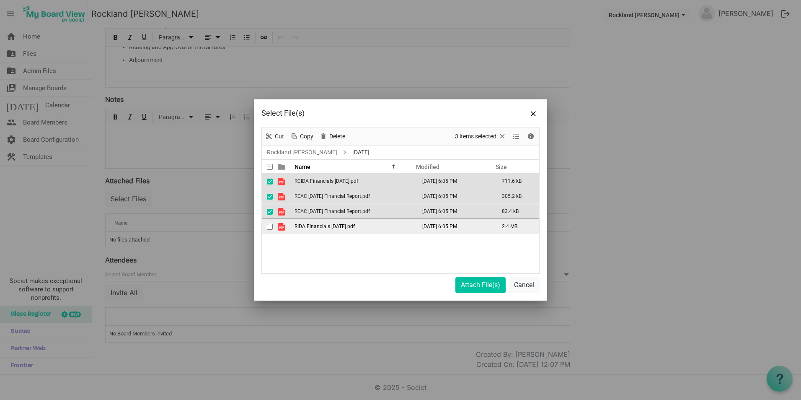
click at [270, 224] on span "checkbox" at bounding box center [270, 227] width 6 height 6
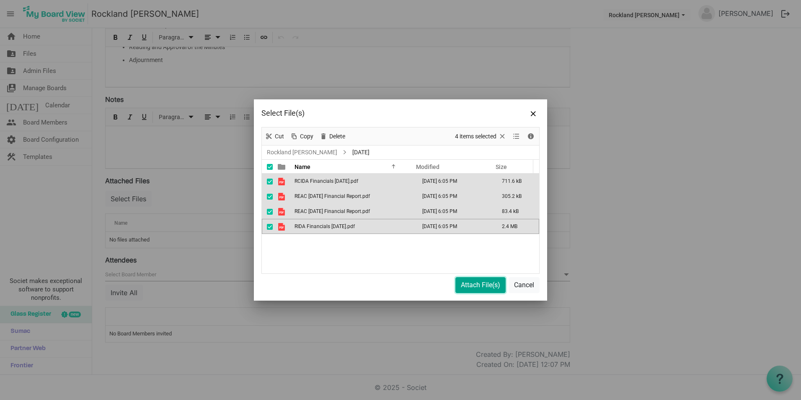
click at [472, 289] on button "Attach File(s)" at bounding box center [480, 285] width 50 height 16
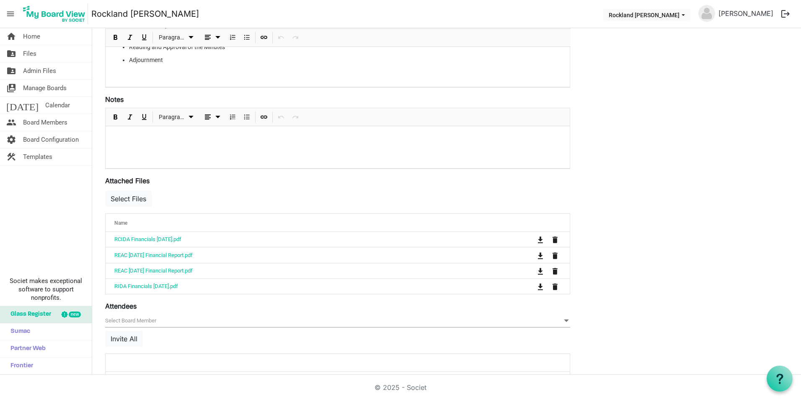
click at [258, 312] on div "Attendees [] null Invite All attendeesGrid_header_table No Board Members invited" at bounding box center [337, 344] width 465 height 87
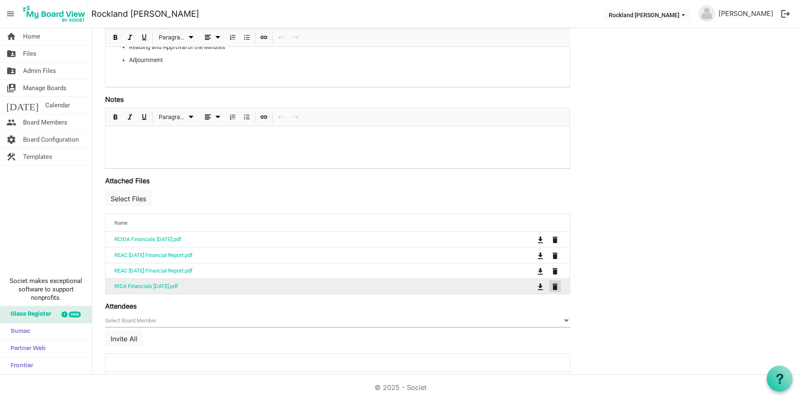
click at [555, 287] on span "is Command column column header" at bounding box center [555, 286] width 5 height 7
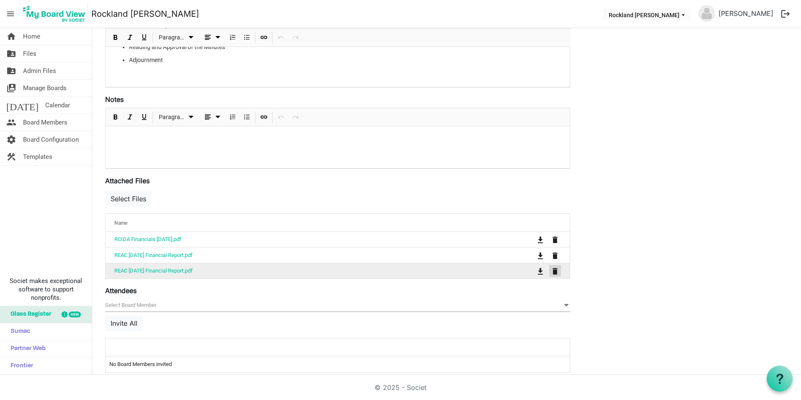
drag, startPoint x: 554, startPoint y: 273, endPoint x: 555, endPoint y: 266, distance: 6.3
click at [554, 272] on span "is Command column column header" at bounding box center [555, 271] width 5 height 7
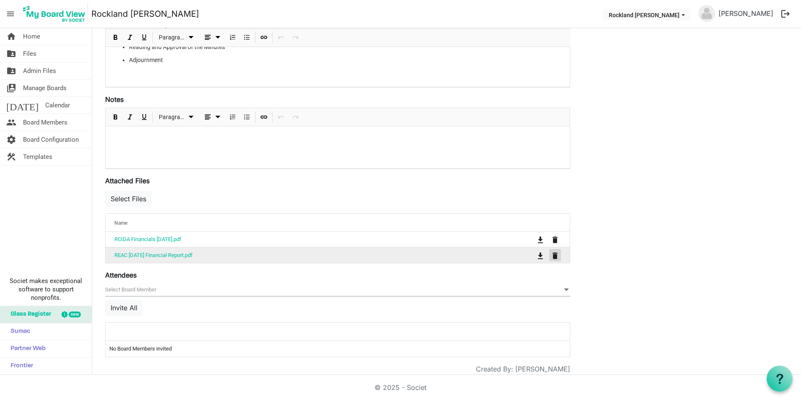
click at [556, 255] on span "is Command column column header" at bounding box center [555, 255] width 5 height 7
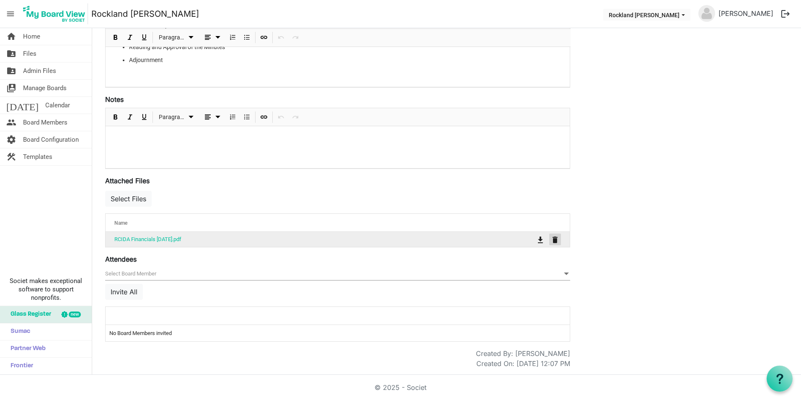
click at [555, 241] on span "is Command column column header" at bounding box center [555, 239] width 5 height 7
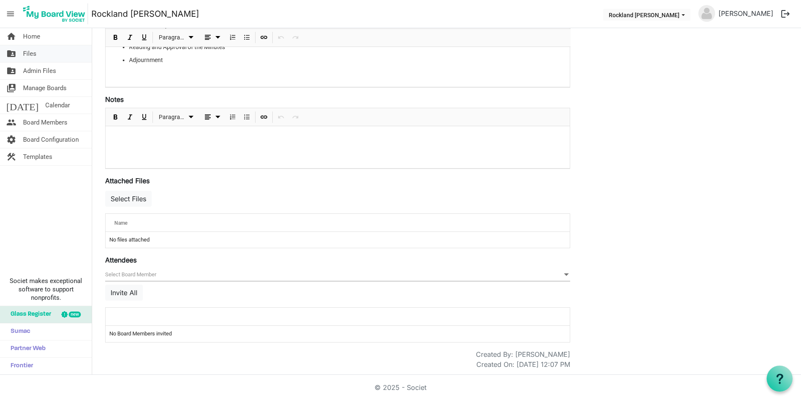
click at [45, 56] on link "folder_shared Files" at bounding box center [46, 53] width 92 height 17
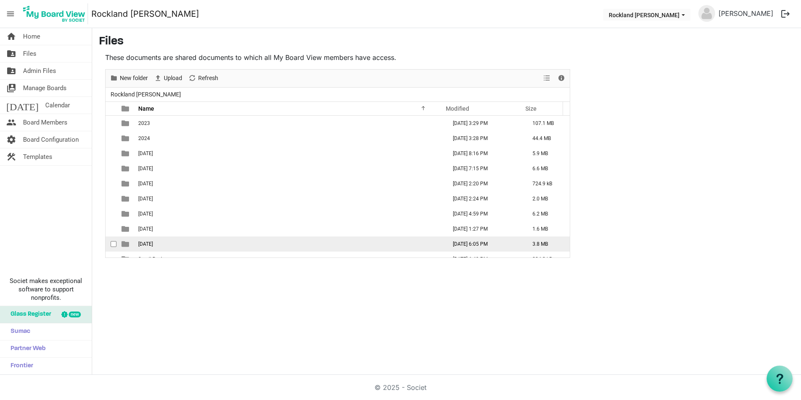
click at [153, 243] on span "[DATE]" at bounding box center [145, 244] width 15 height 6
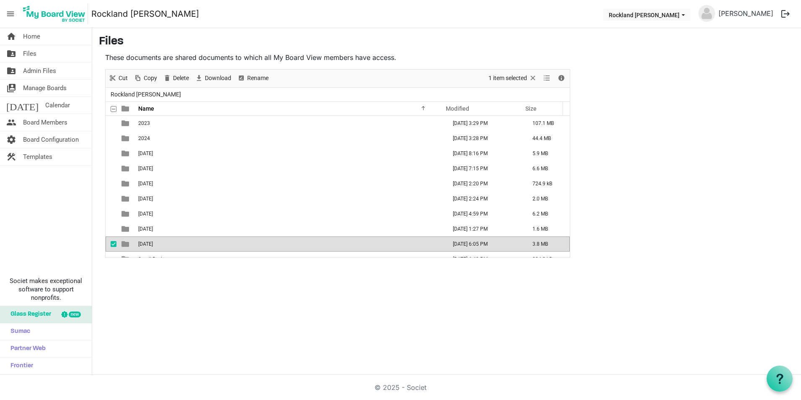
click at [153, 243] on span "[DATE]" at bounding box center [145, 244] width 15 height 6
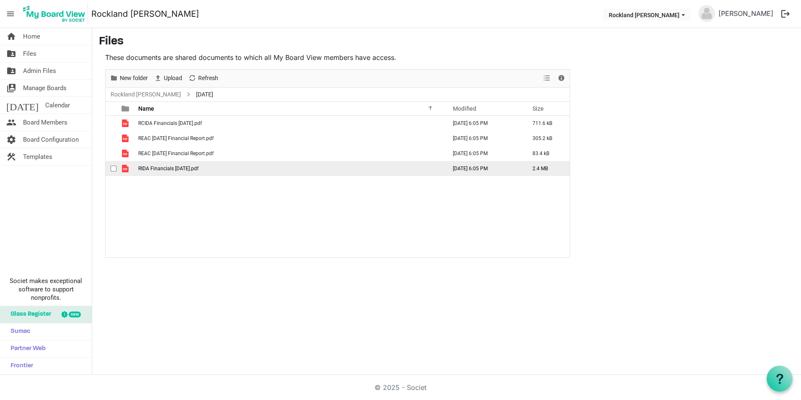
click at [115, 169] on span "checkbox" at bounding box center [114, 169] width 6 height 6
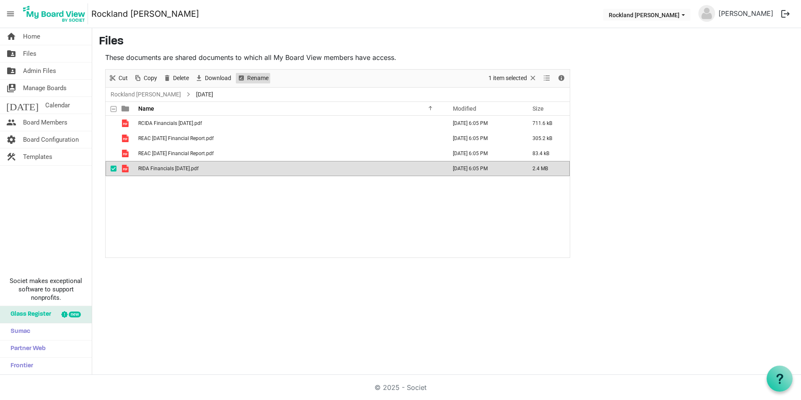
click at [256, 79] on span "Rename" at bounding box center [257, 78] width 23 height 10
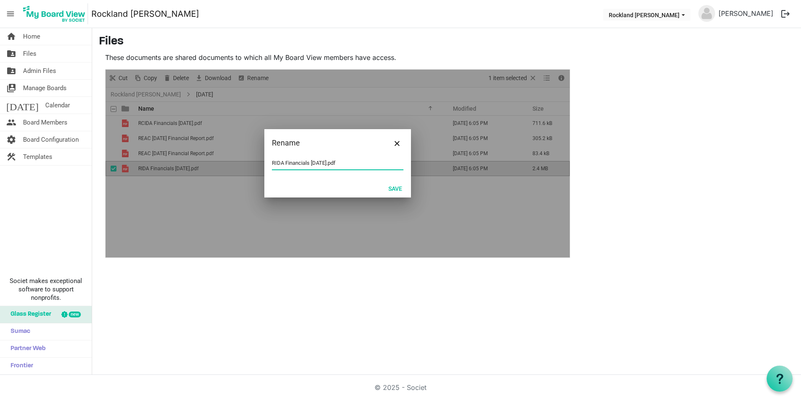
click at [272, 163] on input "RIDA Financials [DATE].pdf" at bounding box center [338, 163] width 132 height 13
click at [390, 188] on button "Save" at bounding box center [395, 188] width 25 height 12
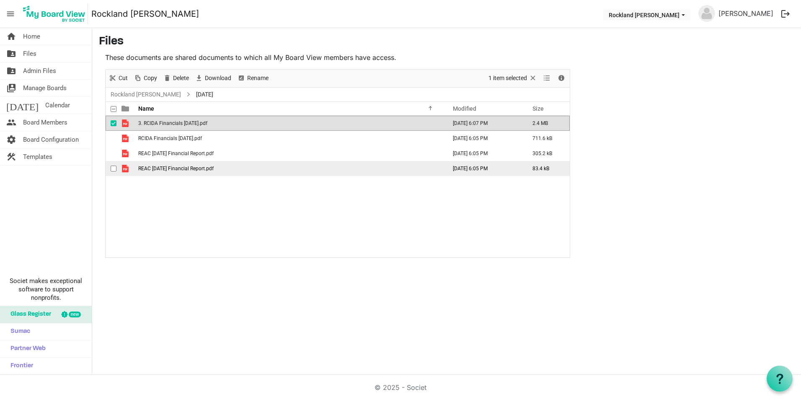
click at [111, 169] on span "checkbox" at bounding box center [114, 169] width 6 height 6
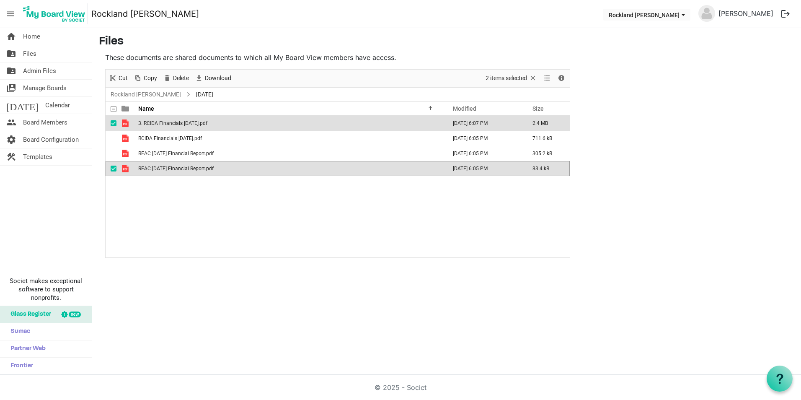
click at [206, 269] on div "home Home folder_shared Files folder_shared Admin Files switch_account Manage B…" at bounding box center [400, 201] width 801 height 347
click at [114, 123] on span "checkbox" at bounding box center [114, 123] width 6 height 6
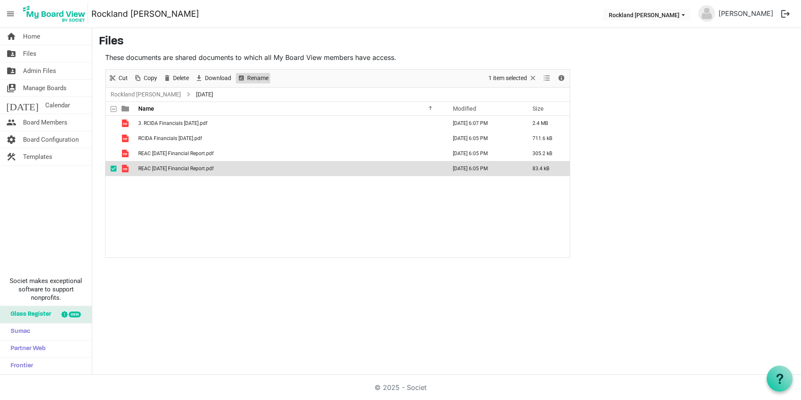
click at [256, 81] on span "Rename" at bounding box center [257, 78] width 23 height 10
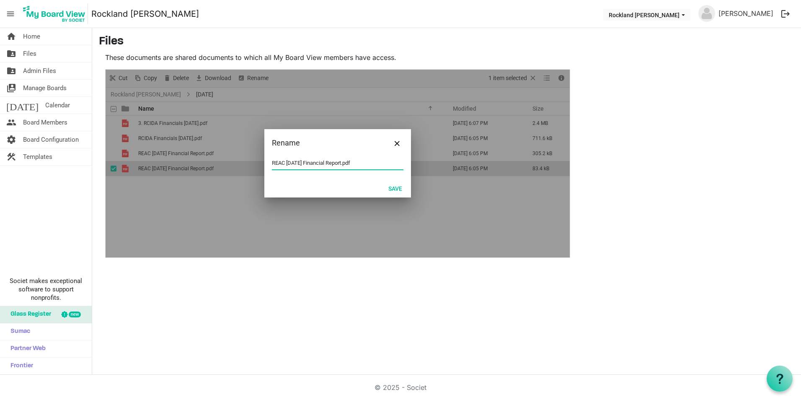
click at [272, 162] on input "REAC [DATE] Financial Report.pdf" at bounding box center [338, 163] width 132 height 13
click at [393, 187] on button "Save" at bounding box center [395, 188] width 25 height 12
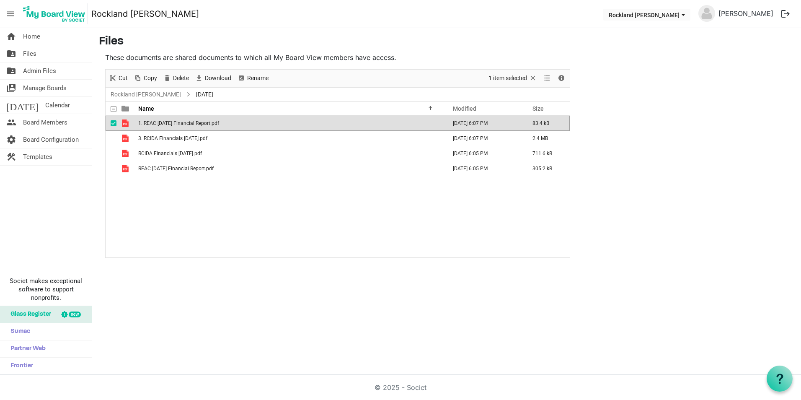
click at [113, 122] on span "checkbox" at bounding box center [114, 123] width 6 height 6
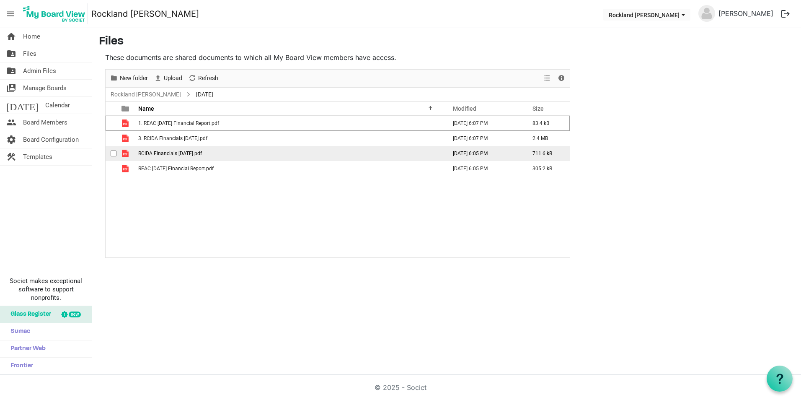
click at [111, 154] on span "checkbox" at bounding box center [114, 153] width 6 height 6
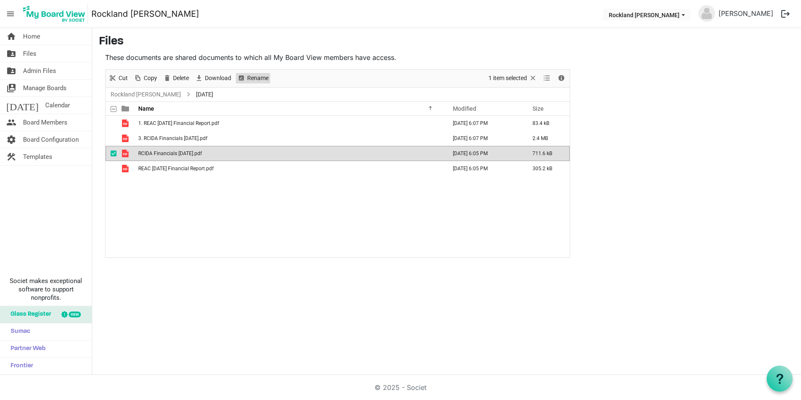
click at [264, 80] on span "Rename" at bounding box center [257, 78] width 23 height 10
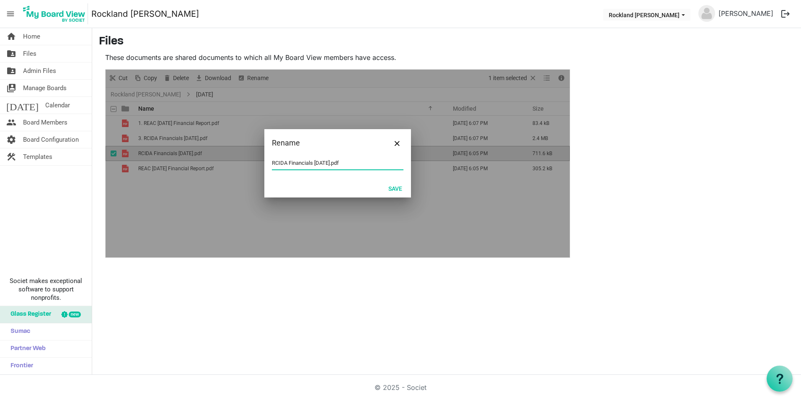
click at [272, 164] on input "RCIDA Financials August 2025.pdf" at bounding box center [338, 163] width 132 height 13
click at [399, 191] on button "Save" at bounding box center [395, 188] width 25 height 12
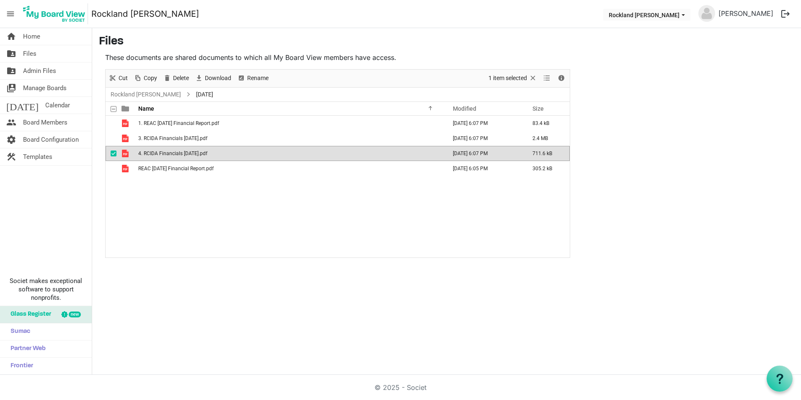
click at [117, 153] on div "checkbox" at bounding box center [116, 153] width 10 height 8
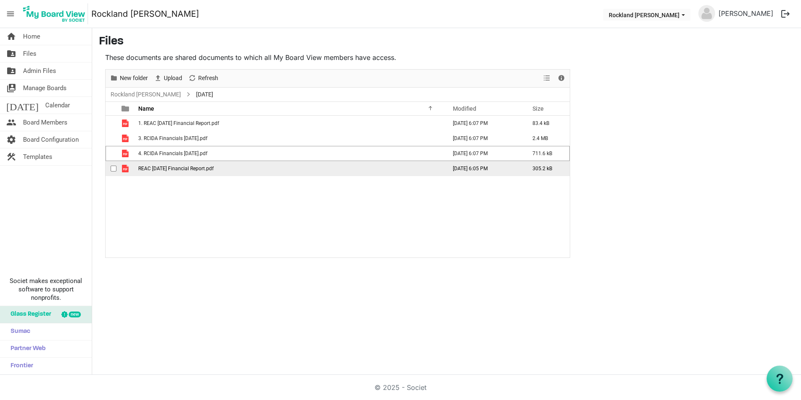
click at [113, 169] on span "checkbox" at bounding box center [114, 169] width 6 height 6
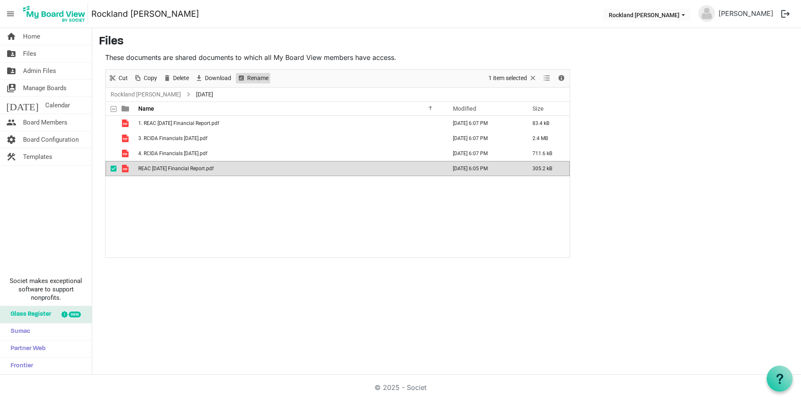
click at [250, 78] on span "Rename" at bounding box center [257, 78] width 23 height 10
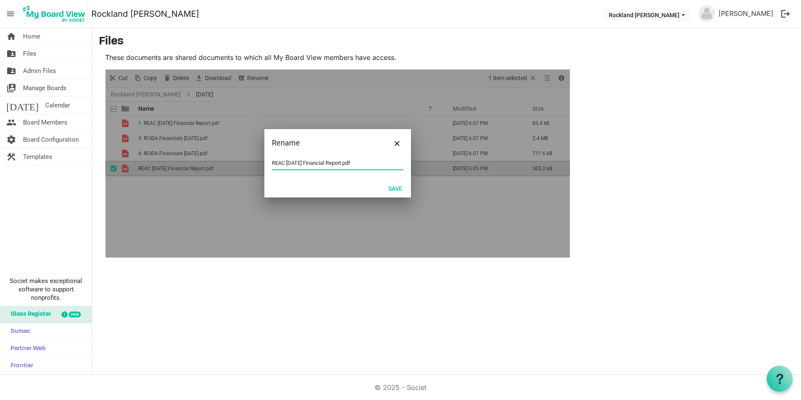
click at [272, 163] on input "REAC August 2025 Financial Report.pdf" at bounding box center [338, 163] width 132 height 13
type input "2. REAC August 2025 Financial Report.pdf"
click at [399, 190] on button "Save" at bounding box center [395, 188] width 25 height 12
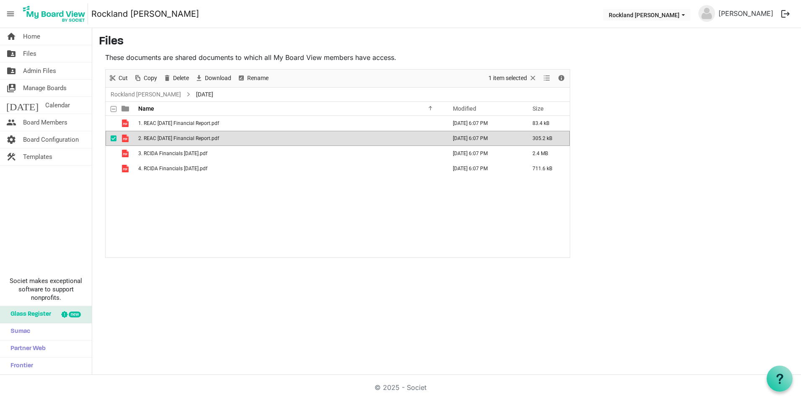
click at [256, 346] on div "home Home folder_shared Files folder_shared Admin Files switch_account Manage B…" at bounding box center [400, 201] width 801 height 347
click at [111, 135] on span "checkbox" at bounding box center [114, 138] width 6 height 6
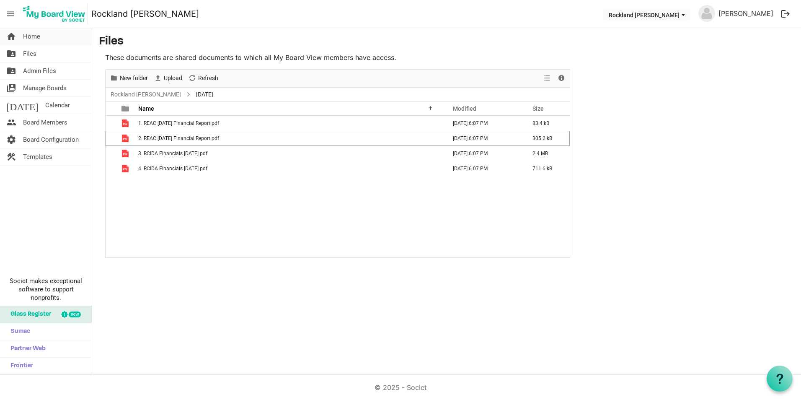
click at [31, 34] on span "Home" at bounding box center [31, 36] width 17 height 17
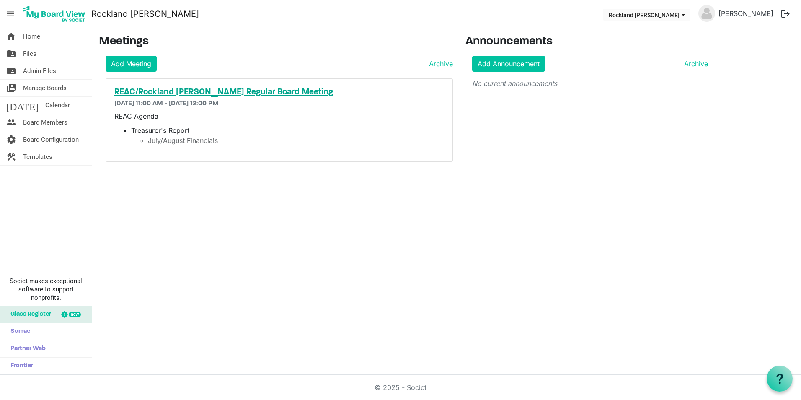
click at [204, 91] on h5 "REAC/Rockland [PERSON_NAME] Regular Board Meeting" at bounding box center [279, 92] width 330 height 10
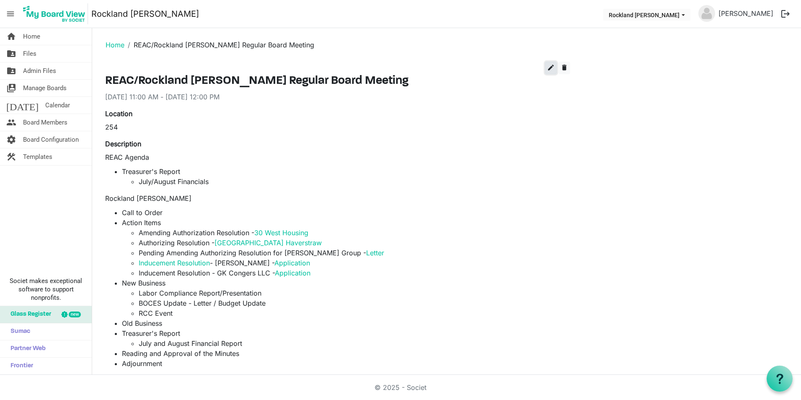
click at [549, 70] on span "edit" at bounding box center [551, 68] width 8 height 8
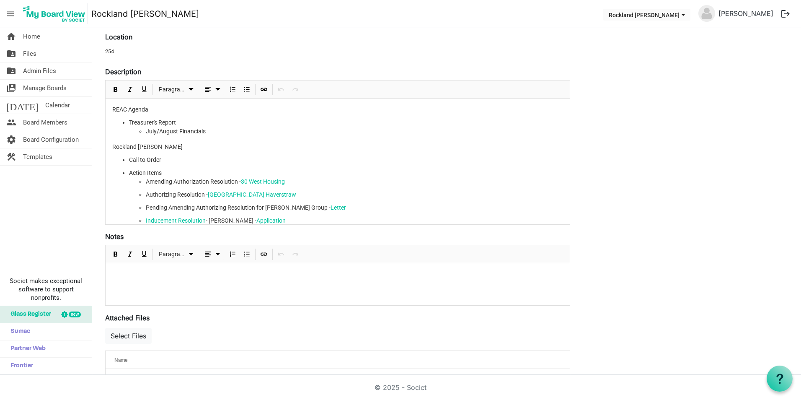
scroll to position [247, 0]
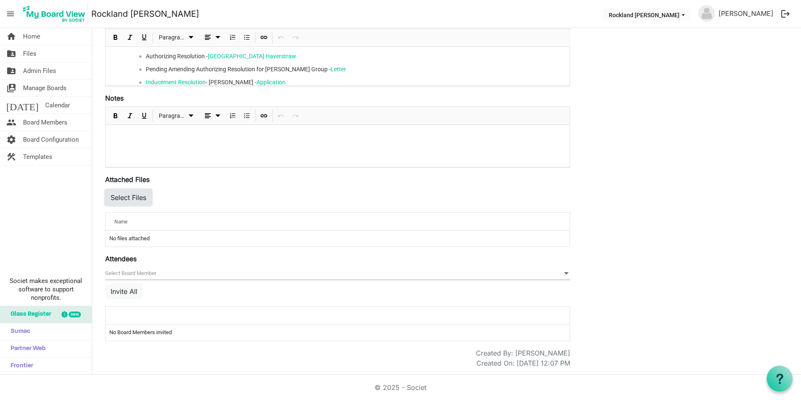
click at [130, 202] on button "Select Files" at bounding box center [128, 197] width 47 height 16
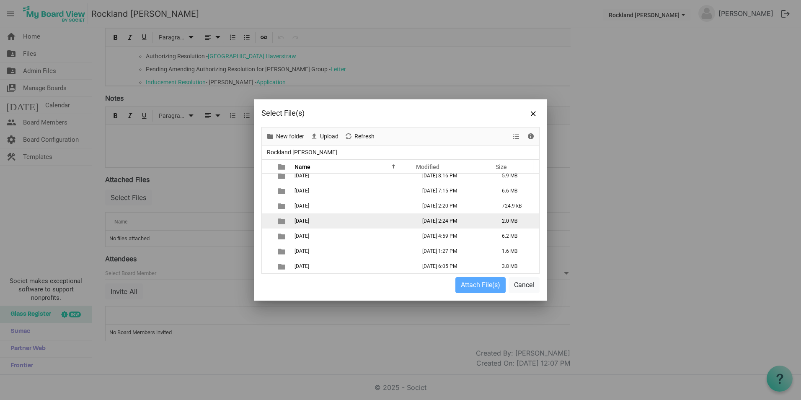
scroll to position [51, 0]
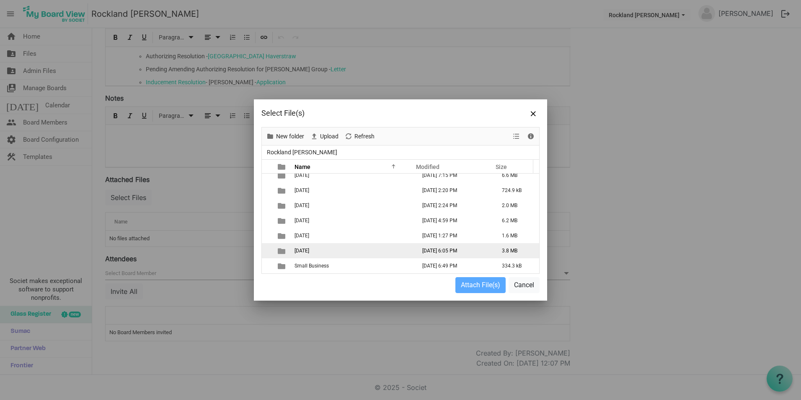
click at [293, 248] on td "September 2025" at bounding box center [353, 250] width 122 height 15
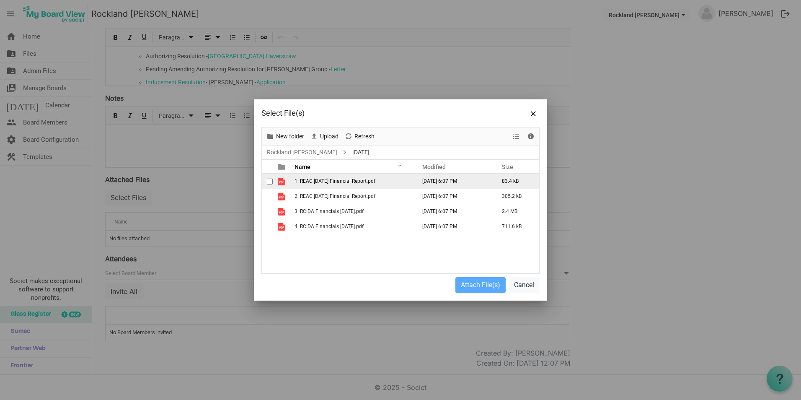
click at [272, 182] on span "checkbox" at bounding box center [270, 181] width 6 height 6
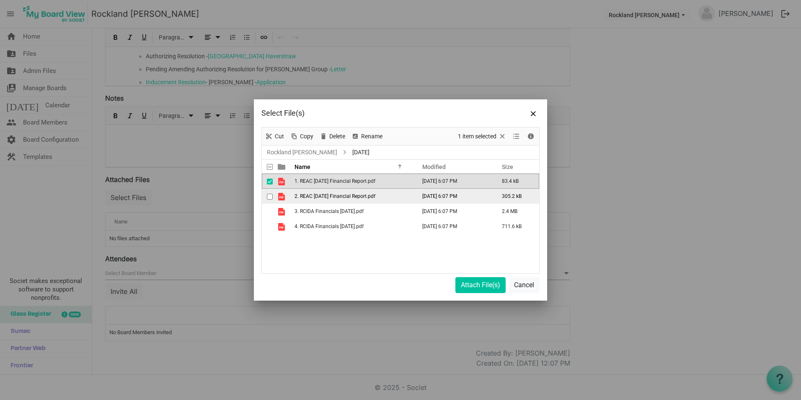
click at [271, 197] on span "checkbox" at bounding box center [270, 197] width 6 height 6
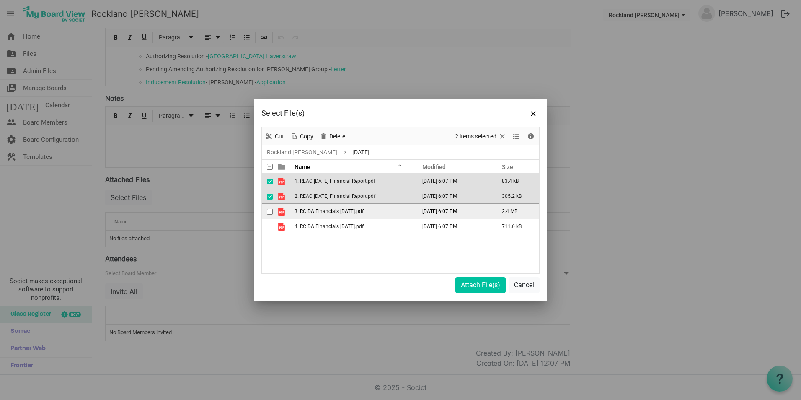
click at [271, 210] on span "checkbox" at bounding box center [270, 212] width 6 height 6
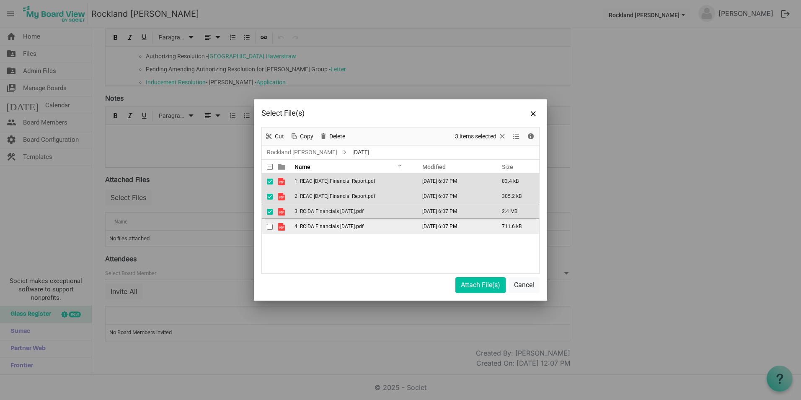
click at [268, 224] on span "checkbox" at bounding box center [270, 227] width 6 height 6
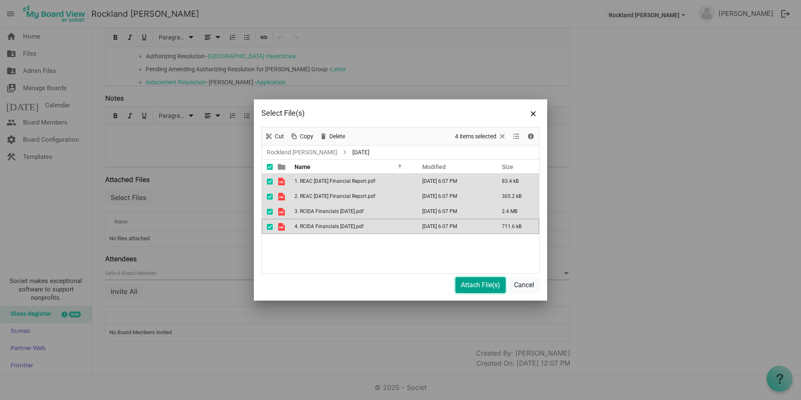
click at [481, 285] on button "Attach File(s)" at bounding box center [480, 285] width 50 height 16
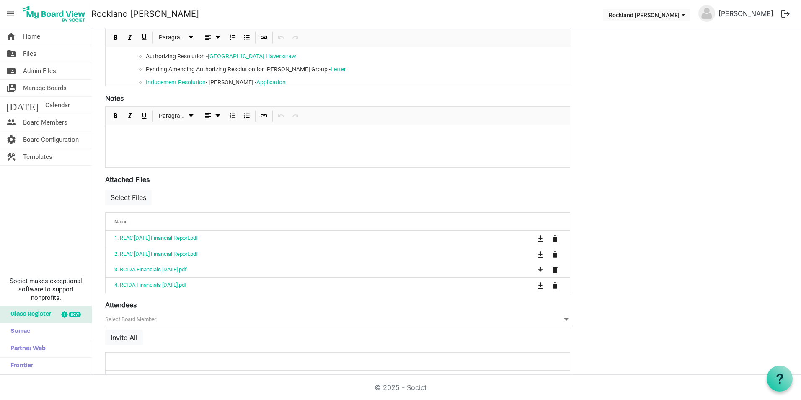
click at [653, 274] on div "Save Cancel REAC/Rockland IDA Regular Board Meeting Start Time 9/25/2025 11:00 …" at bounding box center [447, 114] width 696 height 600
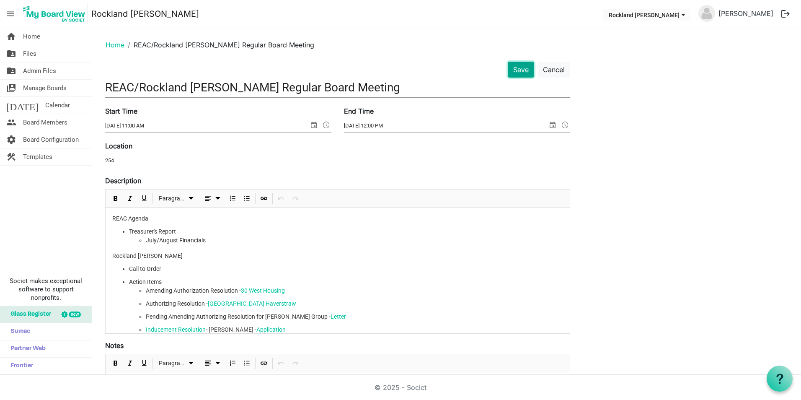
click at [520, 71] on button "Save" at bounding box center [521, 70] width 26 height 16
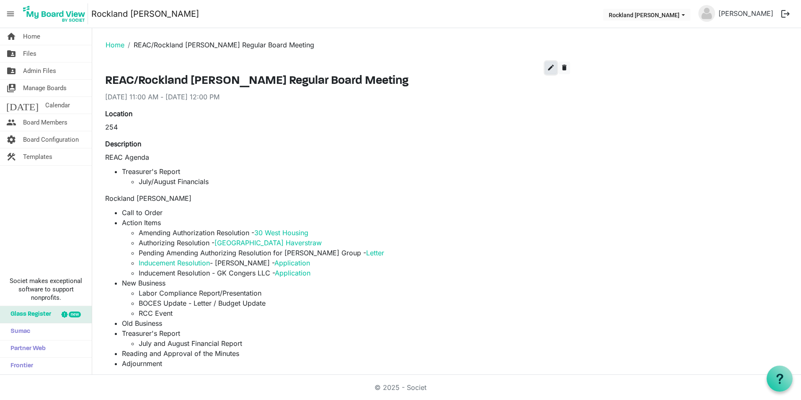
click at [550, 70] on span "edit" at bounding box center [551, 68] width 8 height 8
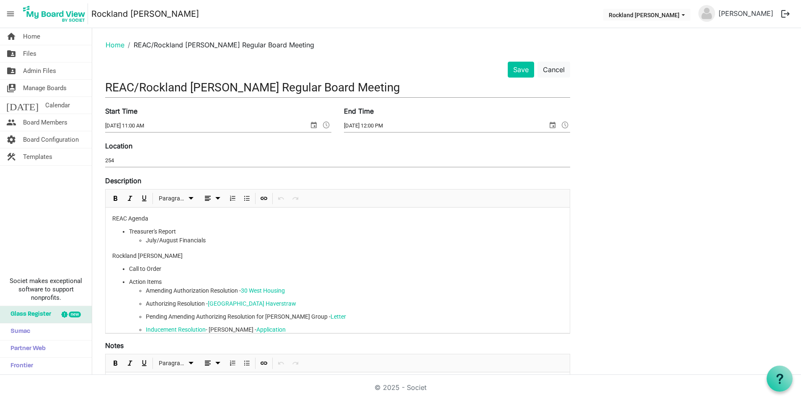
click at [227, 239] on li "July/August Financials" at bounding box center [354, 240] width 417 height 9
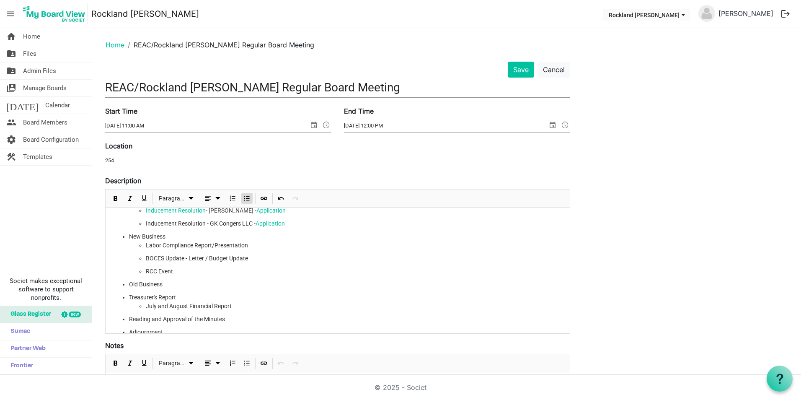
scroll to position [145, 0]
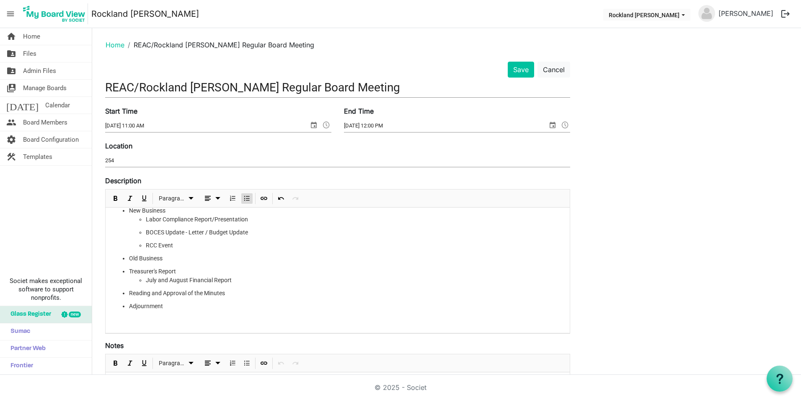
click at [241, 282] on li "July and August Financial Report" at bounding box center [354, 280] width 417 height 9
click at [659, 341] on div "Save Cancel REAC/Rockland IDA Regular Board Meeting Start Time 9/25/2025 11:00 …" at bounding box center [447, 362] width 696 height 600
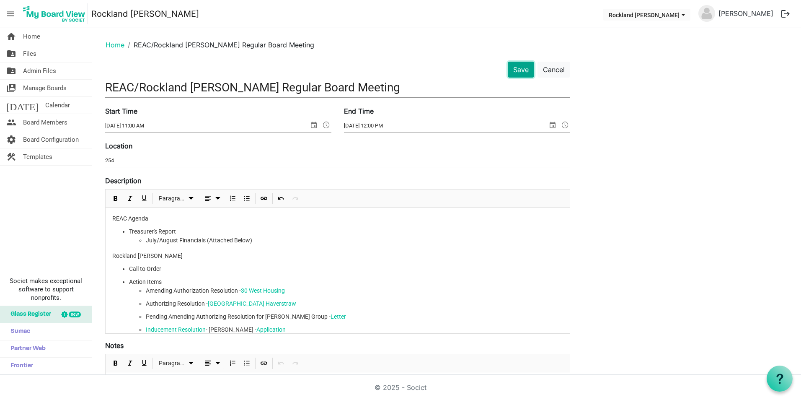
click at [525, 71] on button "Save" at bounding box center [521, 70] width 26 height 16
